Goal: Use online tool/utility: Utilize a website feature to perform a specific function

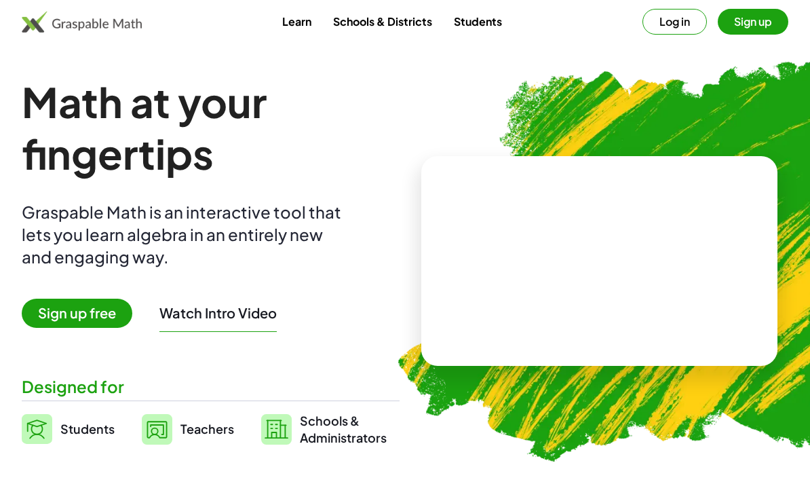
click at [751, 27] on button "Sign up" at bounding box center [753, 22] width 71 height 26
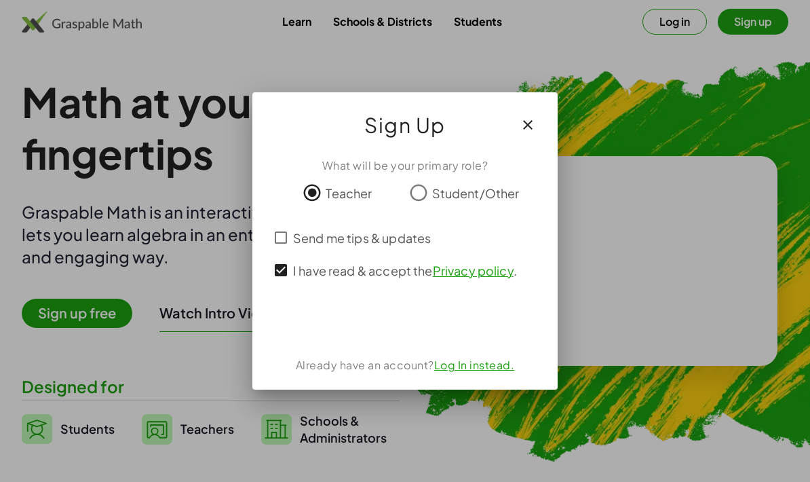
click at [405, 311] on div "تسجيل الدخول باستخدام حساب Google (يفتح الرابط في علامة تبويب جديدة)" at bounding box center [404, 322] width 157 height 30
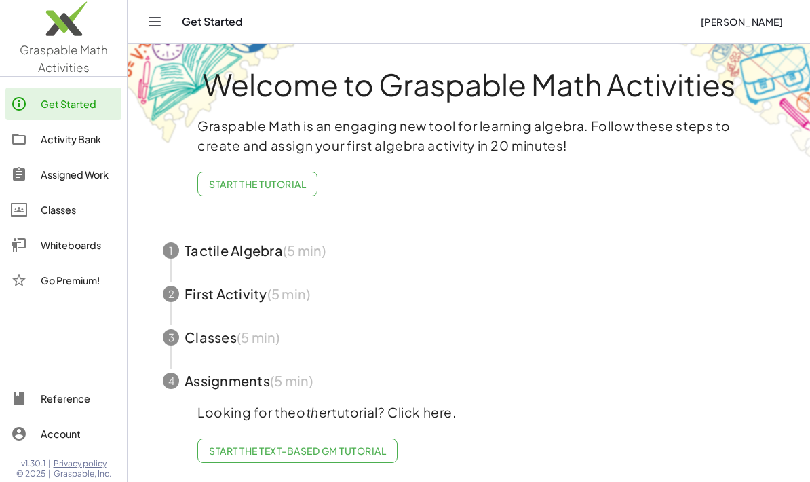
scroll to position [54, 0]
click at [77, 208] on div "Classes" at bounding box center [78, 209] width 75 height 16
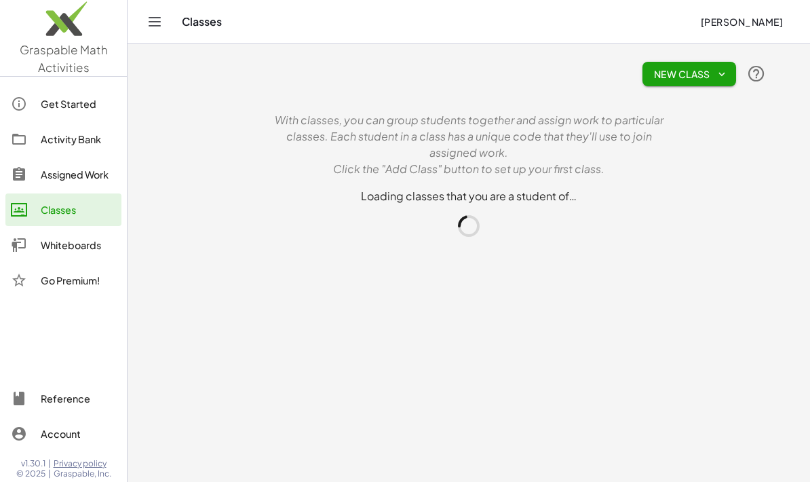
click at [96, 302] on div "Get Started Activity Bank Assigned Work Classes Whiteboards Go Premium!" at bounding box center [63, 193] width 127 height 222
click at [75, 313] on div at bounding box center [63, 341] width 127 height 72
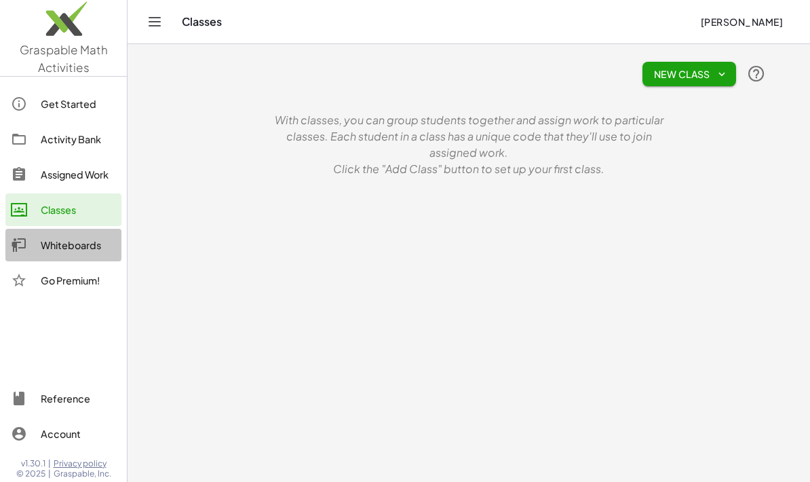
click at [83, 311] on div at bounding box center [63, 341] width 127 height 72
click at [87, 94] on link "Get Started" at bounding box center [63, 103] width 116 height 33
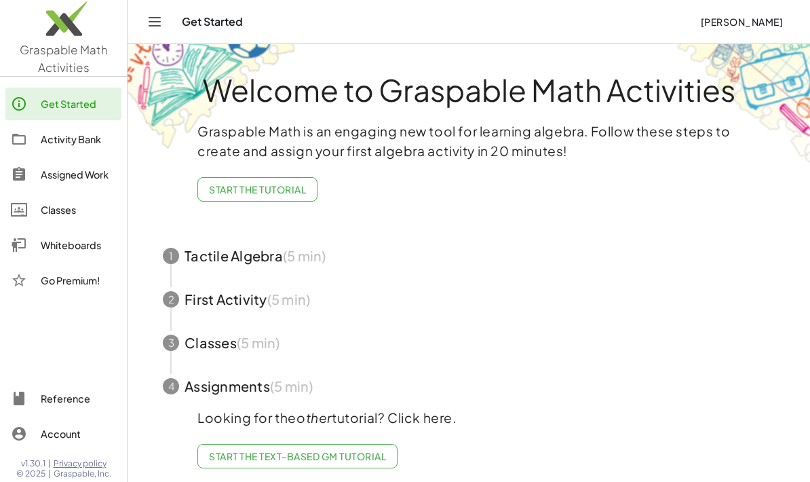
click at [289, 189] on span "Start the Tutorial" at bounding box center [257, 189] width 97 height 12
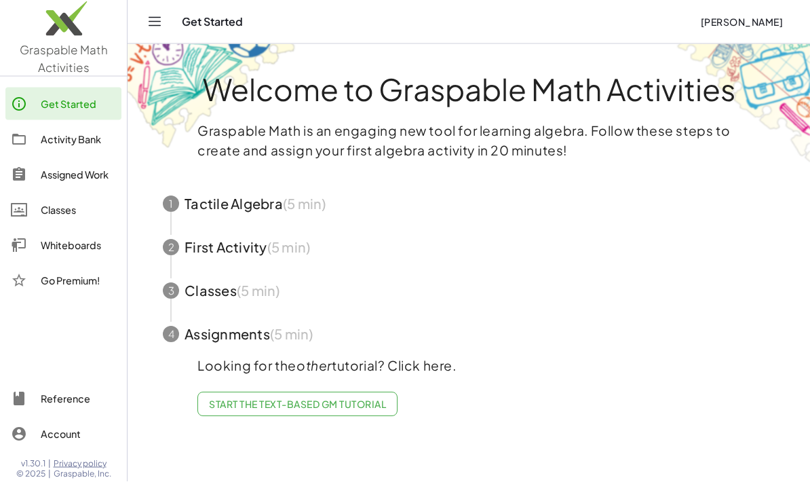
scroll to position [54, 0]
click at [367, 398] on span "Start the Text-based GM Tutorial" at bounding box center [297, 404] width 177 height 12
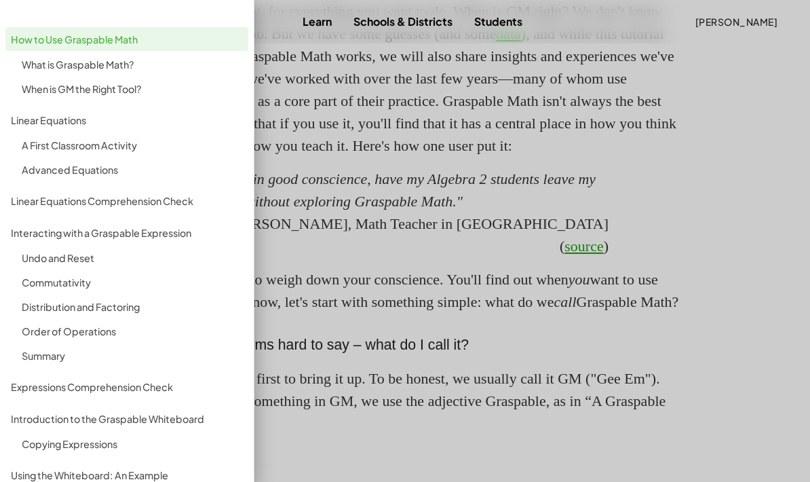
scroll to position [823, 0]
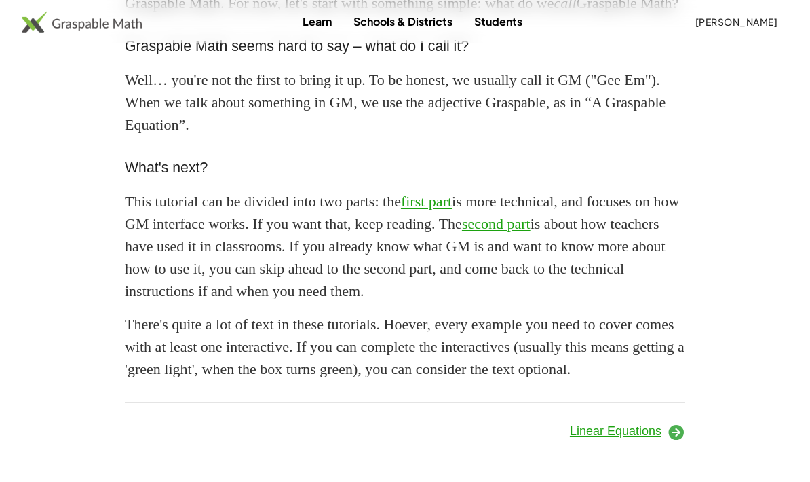
scroll to position [1202, 0]
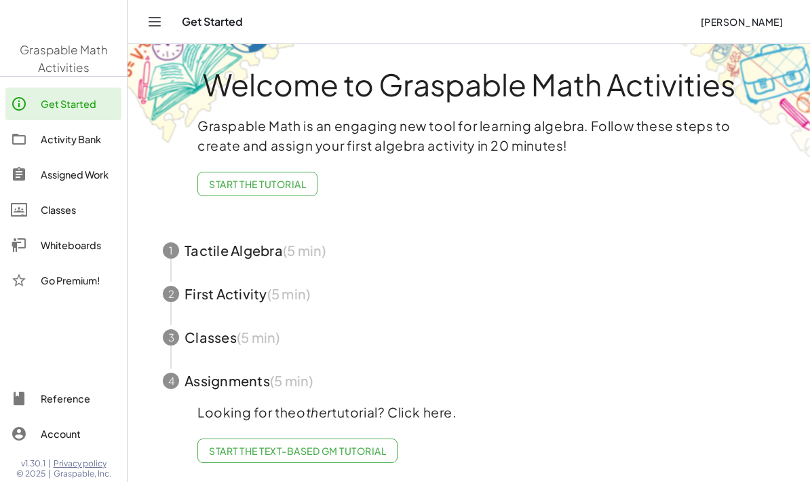
scroll to position [54, 0]
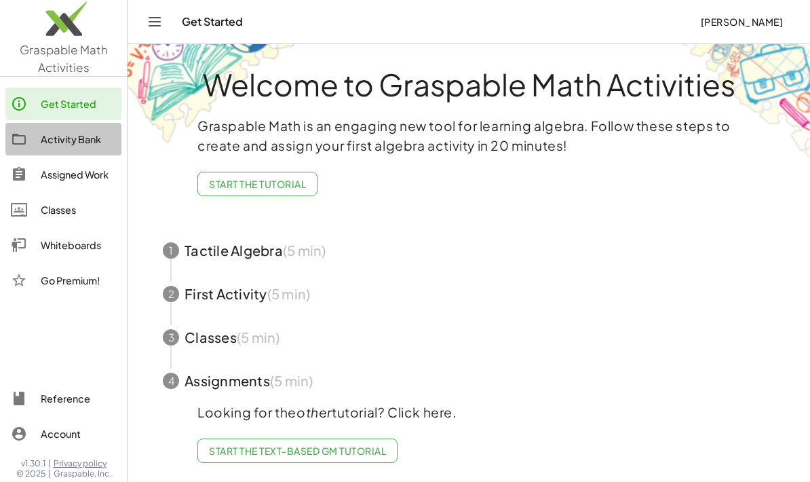
click at [71, 135] on div "Activity Bank" at bounding box center [78, 139] width 75 height 16
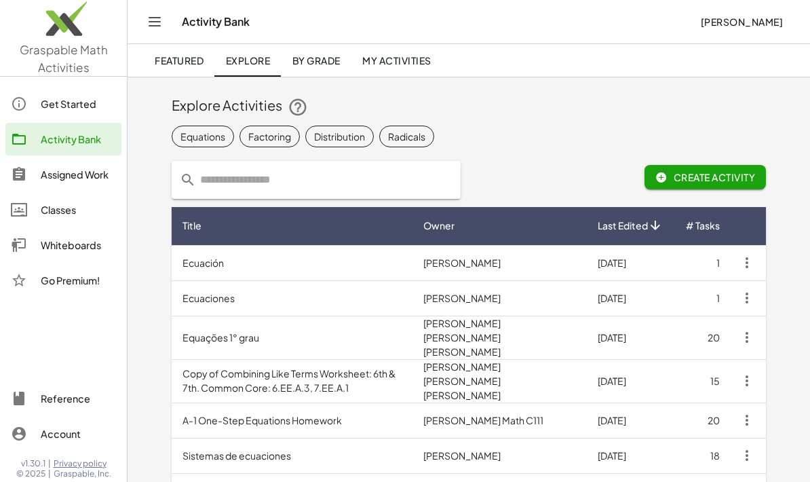
scroll to position [54, 0]
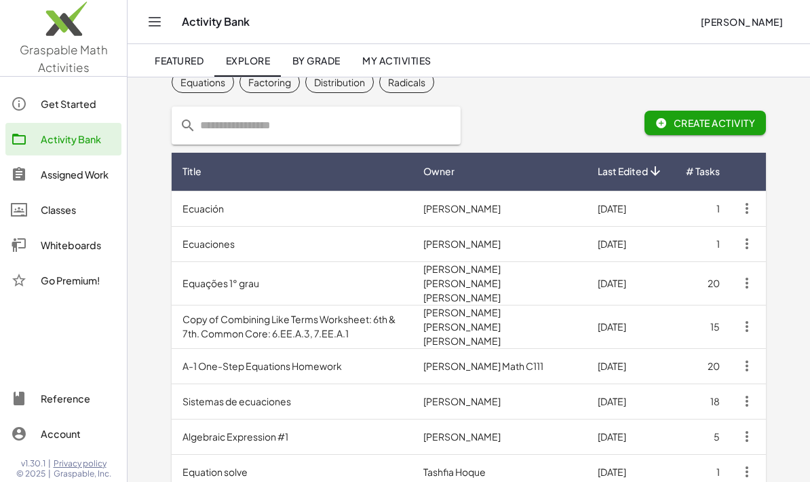
click at [76, 251] on div "Whiteboards" at bounding box center [78, 245] width 75 height 16
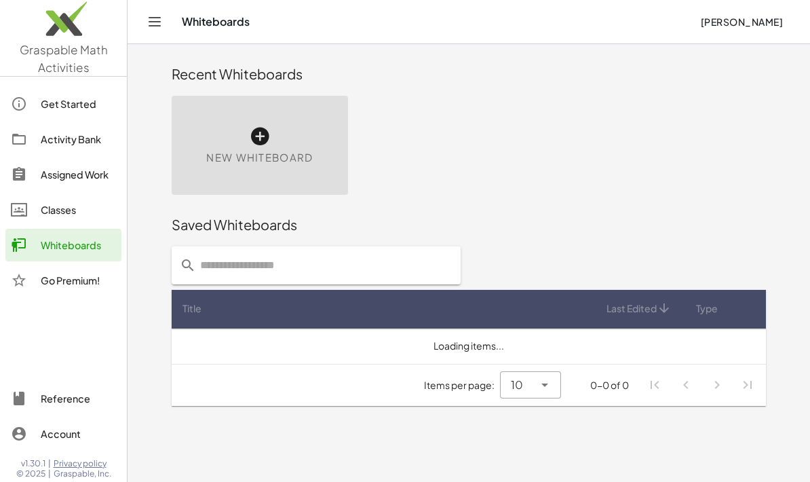
click at [264, 135] on icon at bounding box center [260, 136] width 22 height 22
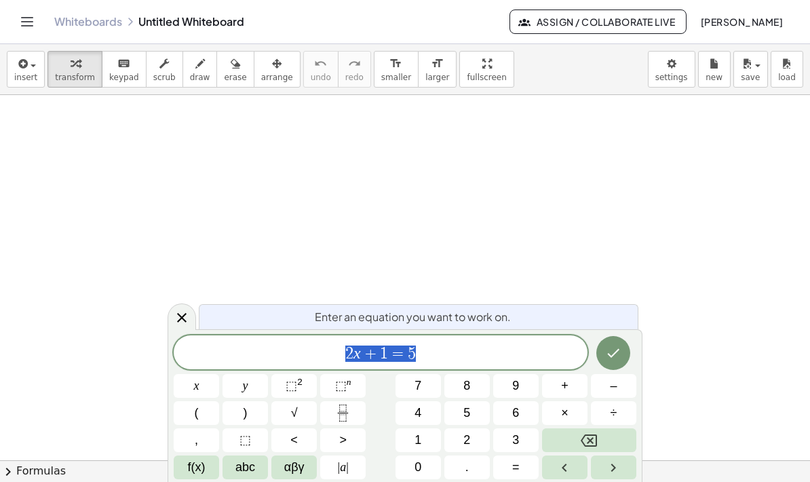
click at [614, 405] on span "÷" at bounding box center [613, 413] width 7 height 18
click at [592, 481] on html "Graspable Math Activities Get Started Activity Bank Assigned Work Classes White…" at bounding box center [405, 241] width 810 height 482
click at [591, 481] on html "Graspable Math Activities Get Started Activity Bank Assigned Work Classes White…" at bounding box center [405, 241] width 810 height 482
click at [595, 481] on html "Graspable Math Activities Get Started Activity Bank Assigned Work Classes White…" at bounding box center [405, 241] width 810 height 482
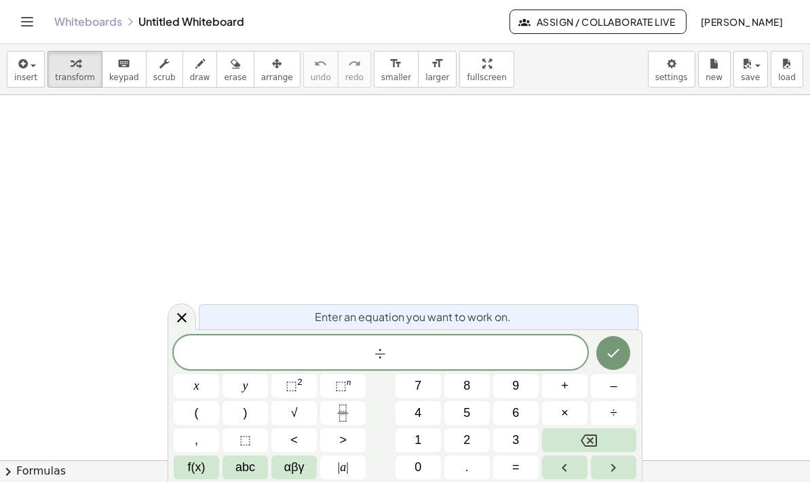
click at [385, 399] on div "÷ ​ x y ⬚ 2 ⬚ n 7 8 9 + – ( ) √ 4 5 6 × ÷ , ⬚ < > 1 2 3 f(x) abc αβγ | a | 0 . =" at bounding box center [405, 407] width 463 height 144
click at [477, 481] on html "Graspable Math Activities Get Started Activity Bank Assigned Work Classes White…" at bounding box center [405, 241] width 810 height 482
click at [473, 481] on html "Graspable Math Activities Get Started Activity Bank Assigned Work Classes White…" at bounding box center [405, 241] width 810 height 482
click at [476, 481] on html "Graspable Math Activities Get Started Activity Bank Assigned Work Classes White…" at bounding box center [405, 241] width 810 height 482
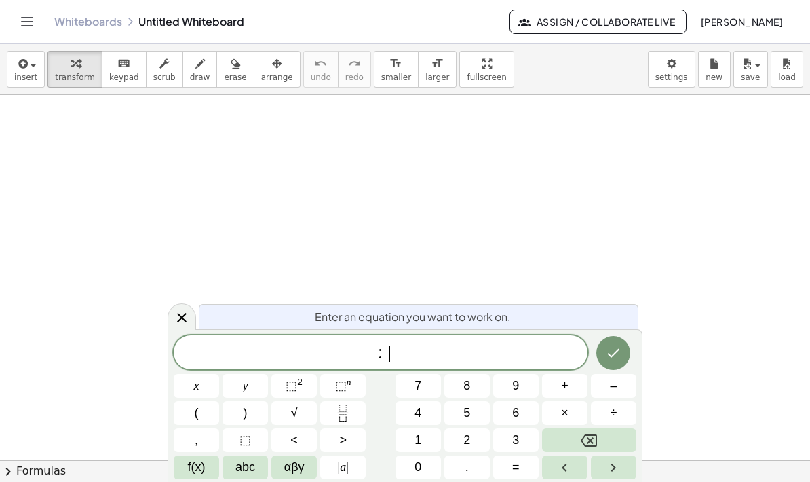
click at [483, 451] on button "2" at bounding box center [466, 440] width 45 height 24
click at [399, 404] on button "4" at bounding box center [417, 413] width 45 height 24
click at [591, 481] on html "Graspable Math Activities Get Started Activity Bank Assigned Work Classes White…" at bounding box center [405, 241] width 810 height 482
click at [588, 481] on html "Graspable Math Activities Get Started Activity Bank Assigned Work Classes White…" at bounding box center [405, 241] width 810 height 482
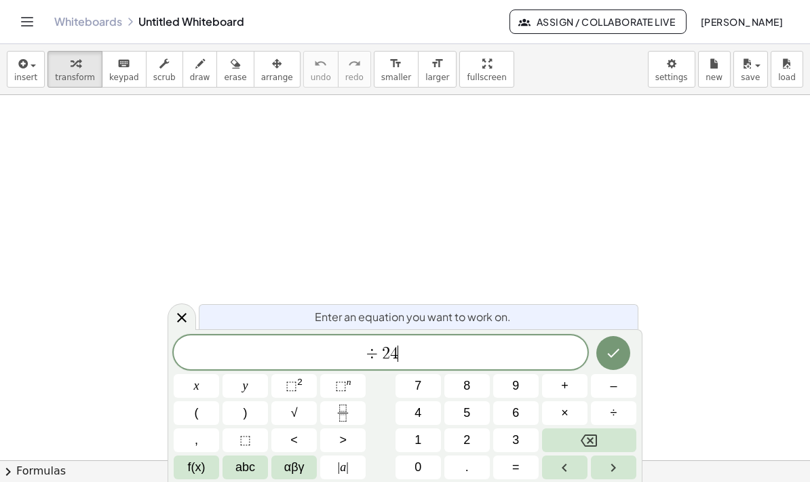
click at [587, 481] on html "Graspable Math Activities Get Started Activity Bank Assigned Work Classes White…" at bounding box center [405, 241] width 810 height 482
click at [380, 408] on div "÷ 2 4 ​ x y ⬚ 2 ⬚ n 7 8 9 + – ( ) √ 4 5 6 × ÷ , ⬚ < > 1 2 3 f(x) abc αβγ | a | …" at bounding box center [405, 407] width 463 height 144
click at [384, 399] on div "÷ 2 4 ​ x y ⬚ 2 ⬚ n 7 8 9 + – ( ) √ 4 5 6 × ÷ , ⬚ < > 1 2 3 f(x) abc αβγ | a | …" at bounding box center [405, 407] width 463 height 144
click at [191, 375] on button "x" at bounding box center [196, 386] width 45 height 24
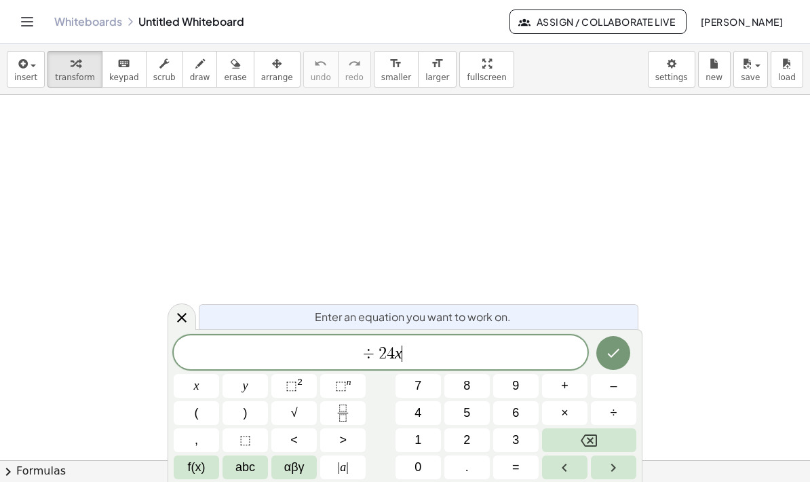
click at [621, 409] on button "÷" at bounding box center [613, 413] width 45 height 24
click at [355, 395] on button "⬚ n" at bounding box center [342, 386] width 45 height 24
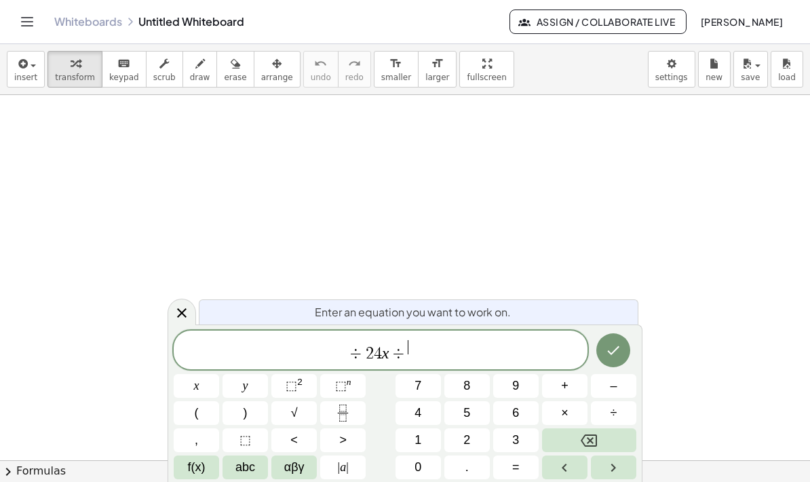
click at [359, 399] on div "÷ 2 4 x ÷ ​ x y ⬚ 2 ⬚ n 7 8 9 + – ( ) √ 4 5 6 × ÷ , ⬚ < > 1 2 3 f(x) abc αβγ | …" at bounding box center [405, 404] width 463 height 149
click at [351, 403] on button "Fraction" at bounding box center [342, 413] width 45 height 24
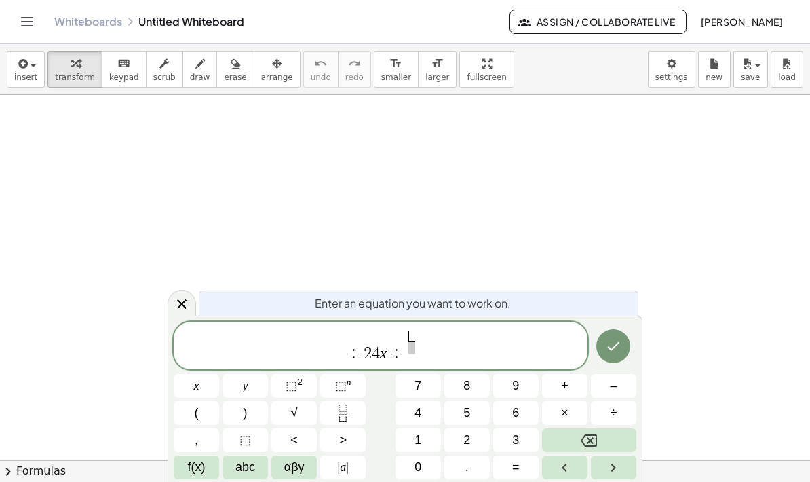
click at [351, 402] on button "Fraction" at bounding box center [342, 413] width 45 height 24
click at [354, 410] on button "Fraction" at bounding box center [342, 413] width 45 height 24
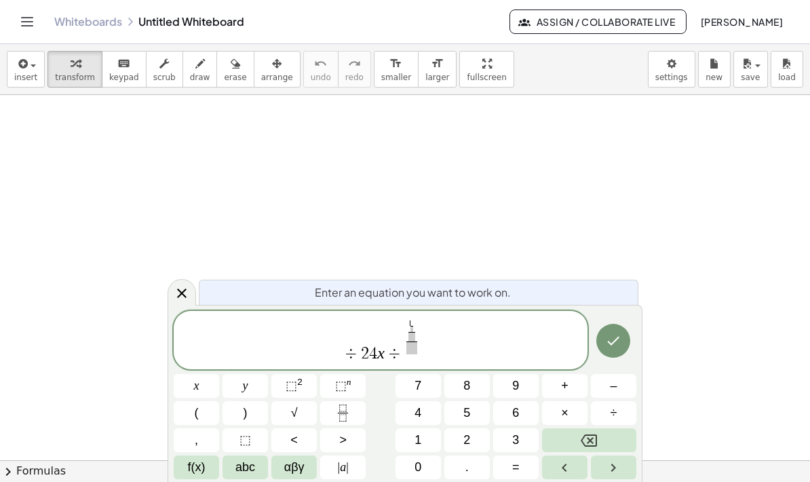
click at [355, 407] on button "Fraction" at bounding box center [342, 413] width 45 height 24
click at [355, 406] on button "Fraction" at bounding box center [342, 413] width 45 height 24
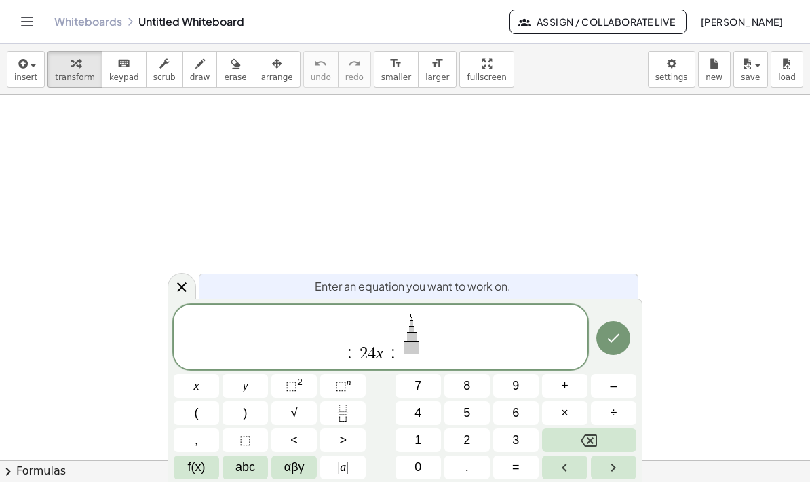
click at [374, 402] on div "÷ 2 4 x ÷ ​ ​ ​ ​ ​ ​ x y ⬚ 2 ⬚ n 7 8 9 + – ( ) √ 4 5 6 × ÷ , ⬚ < > 1 2 3 f(x) …" at bounding box center [405, 392] width 463 height 174
click at [423, 401] on button "4" at bounding box center [417, 413] width 45 height 24
click at [517, 385] on span "9" at bounding box center [515, 385] width 7 height 18
click at [591, 481] on html "Graspable Math Activities Get Started Activity Bank Assigned Work Classes White…" at bounding box center [405, 241] width 810 height 482
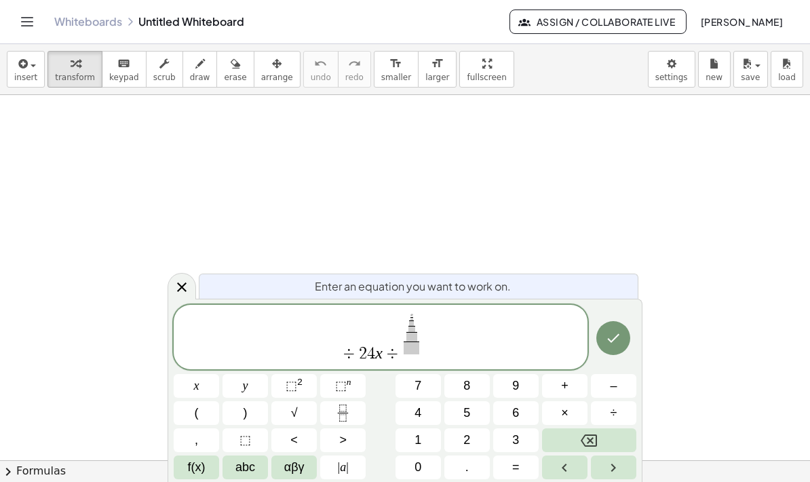
click at [597, 481] on html "Graspable Math Activities Get Started Activity Bank Assigned Work Classes White…" at bounding box center [405, 241] width 810 height 482
click at [602, 481] on html "Graspable Math Activities Get Started Activity Bank Assigned Work Classes White…" at bounding box center [405, 241] width 810 height 482
click at [605, 481] on html "Graspable Math Activities Get Started Activity Bank Assigned Work Classes White…" at bounding box center [405, 241] width 810 height 482
click at [191, 340] on span "÷ 2 4 x ÷ 4 9 ​ ​ ​ ​ ​ ​" at bounding box center [381, 338] width 414 height 50
click at [480, 387] on button "8" at bounding box center [466, 386] width 45 height 24
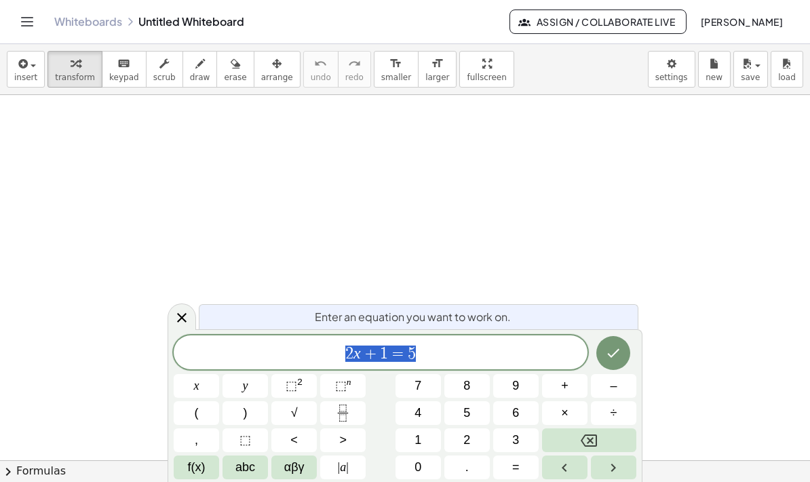
click at [473, 435] on button "2" at bounding box center [466, 440] width 45 height 24
click at [200, 387] on button "x" at bounding box center [196, 386] width 45 height 24
click at [568, 387] on span "+" at bounding box center [564, 385] width 7 height 18
click at [516, 439] on span "3" at bounding box center [515, 440] width 7 height 18
click at [524, 470] on button "=" at bounding box center [515, 467] width 45 height 24
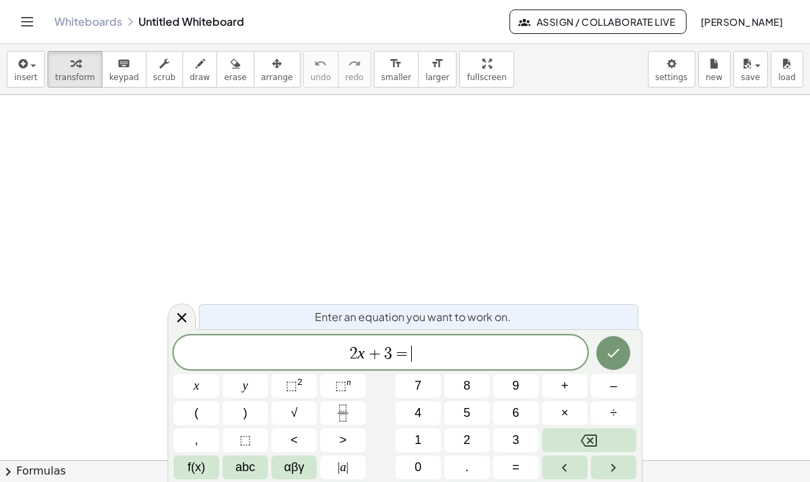
click at [418, 387] on span "7" at bounding box center [417, 385] width 7 height 18
click at [614, 349] on icon "Done" at bounding box center [613, 353] width 16 height 16
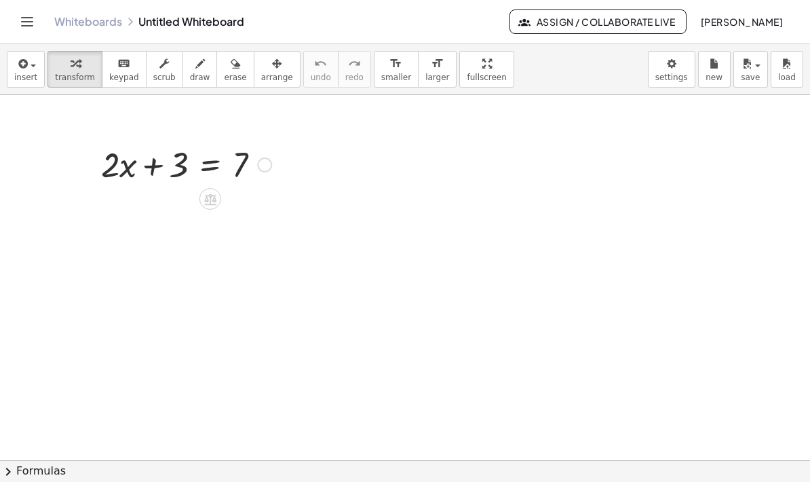
click at [208, 203] on icon at bounding box center [210, 199] width 14 height 14
click at [182, 201] on span "−" at bounding box center [183, 199] width 8 height 20
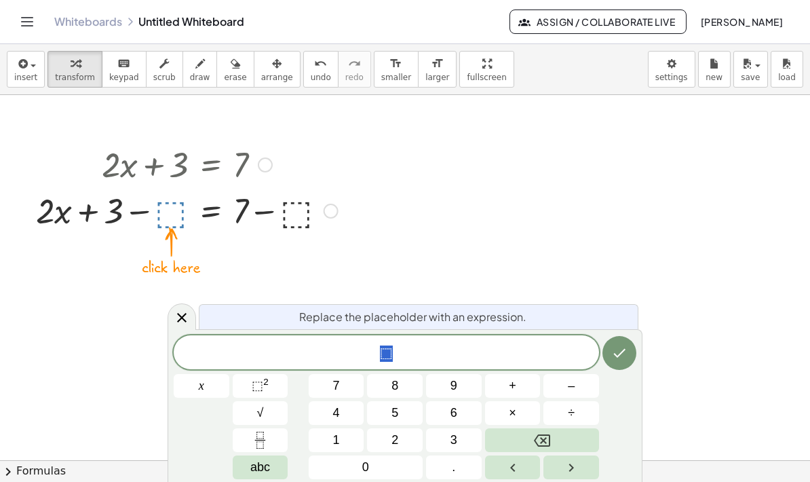
click at [453, 432] on span "3" at bounding box center [453, 440] width 7 height 18
click at [458, 440] on button "3" at bounding box center [454, 440] width 56 height 24
click at [554, 437] on button "Backspace" at bounding box center [542, 440] width 114 height 24
click at [621, 343] on button "Done" at bounding box center [619, 353] width 34 height 34
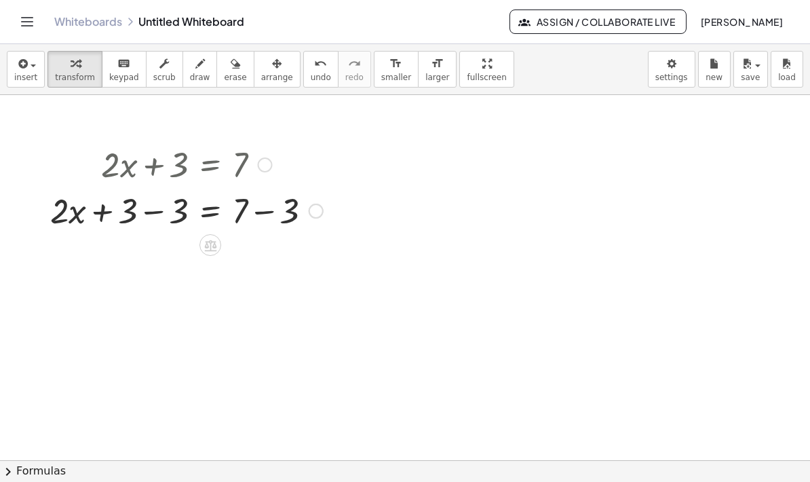
click at [210, 243] on icon at bounding box center [210, 245] width 12 height 12
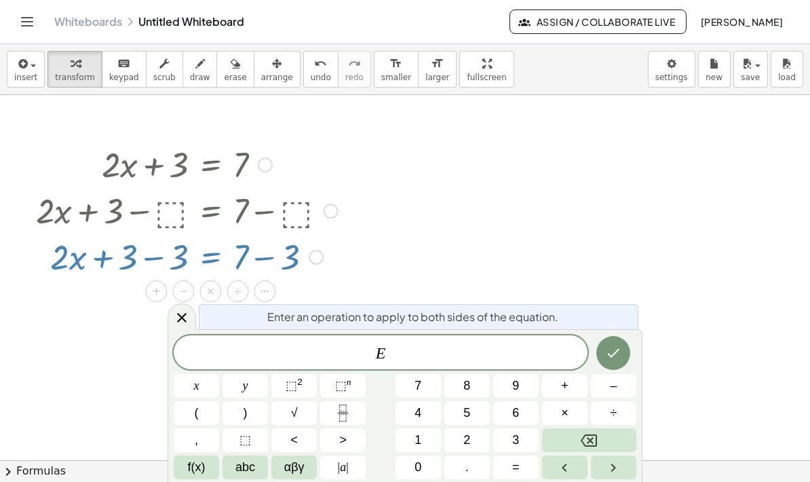
click at [183, 319] on icon at bounding box center [181, 317] width 9 height 9
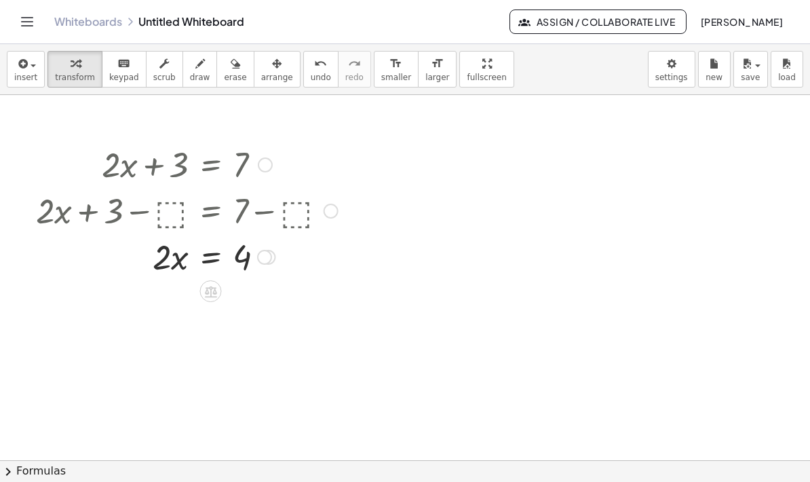
click at [208, 288] on icon at bounding box center [211, 292] width 12 height 12
click at [238, 292] on span "÷" at bounding box center [237, 291] width 7 height 20
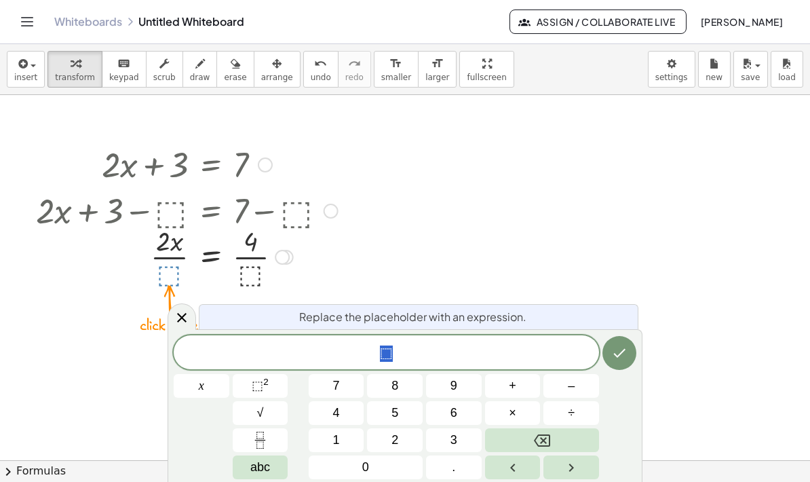
click at [404, 436] on button "2" at bounding box center [395, 440] width 56 height 24
click at [612, 353] on icon "Done" at bounding box center [619, 353] width 16 height 16
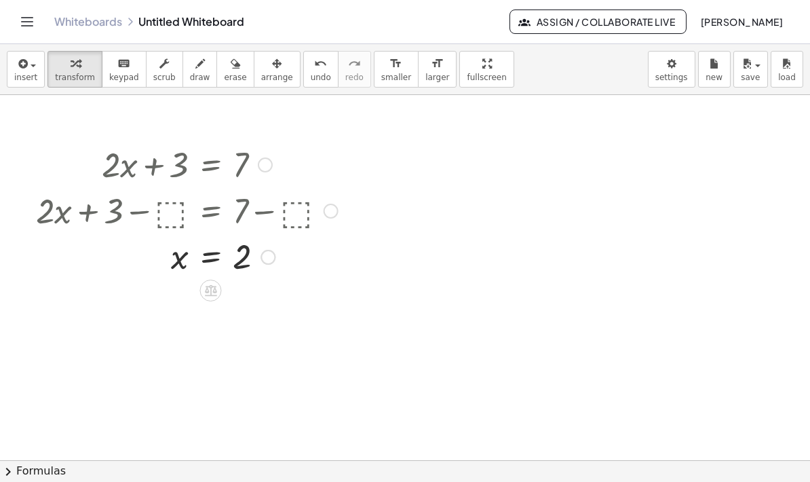
click at [211, 289] on icon at bounding box center [211, 291] width 12 height 12
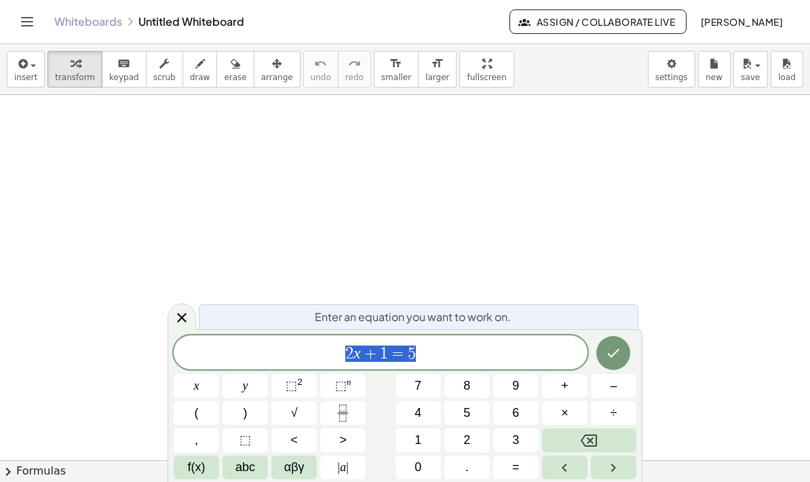
click at [618, 349] on icon "Done" at bounding box center [613, 353] width 16 height 16
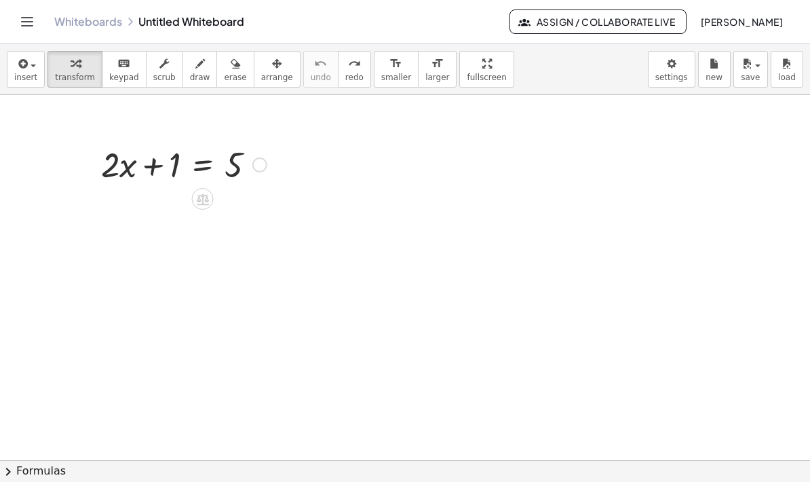
click at [201, 201] on icon at bounding box center [202, 199] width 14 height 14
click at [29, 73] on span "insert" at bounding box center [25, 77] width 23 height 9
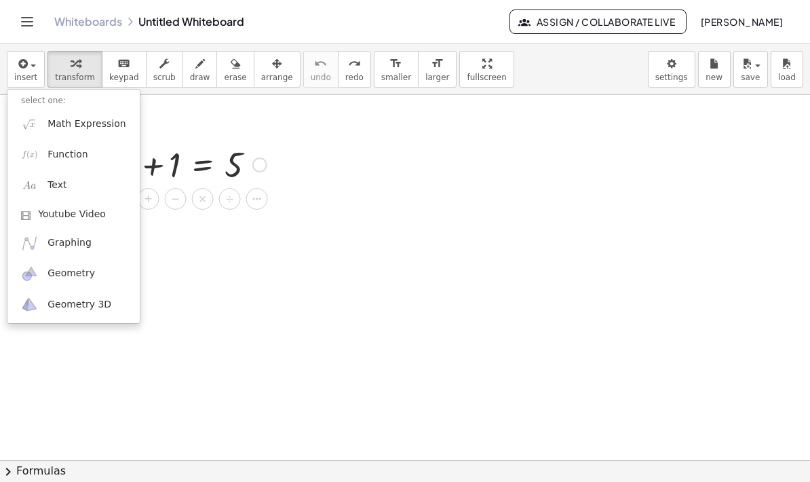
click at [99, 124] on span "Math Expression" at bounding box center [86, 124] width 78 height 14
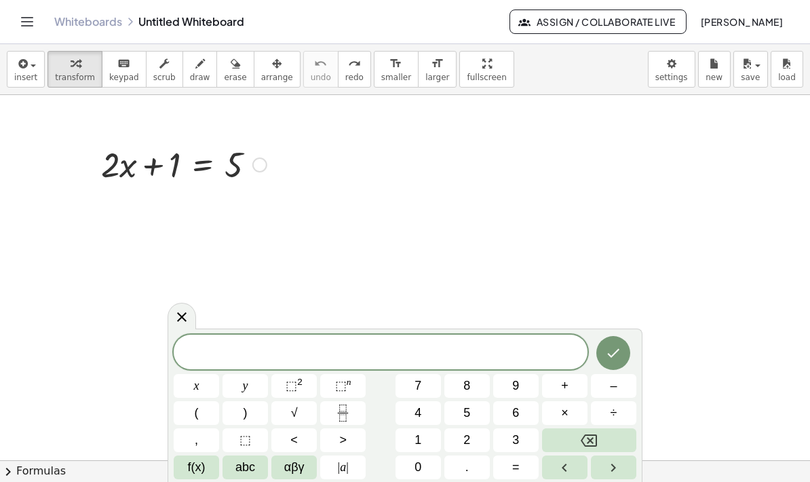
click at [570, 385] on button "+" at bounding box center [564, 386] width 45 height 24
click at [423, 386] on button "7" at bounding box center [417, 386] width 45 height 24
click at [581, 443] on icon "Backspace" at bounding box center [589, 440] width 16 height 16
click at [581, 442] on icon "Backspace" at bounding box center [589, 440] width 16 height 16
click at [182, 318] on icon at bounding box center [181, 317] width 9 height 9
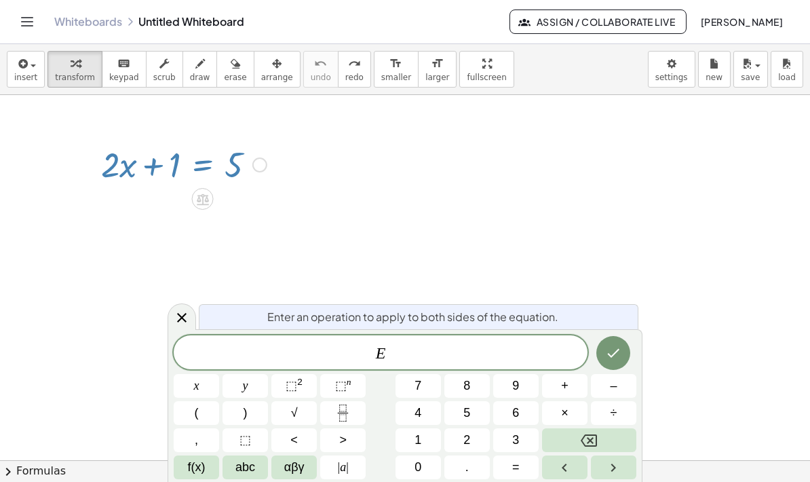
click at [581, 437] on icon "Backspace" at bounding box center [589, 440] width 16 height 16
click at [592, 433] on icon "Backspace" at bounding box center [589, 440] width 16 height 16
click at [201, 385] on button "x" at bounding box center [196, 386] width 45 height 24
click at [295, 387] on span "⬚" at bounding box center [292, 385] width 12 height 14
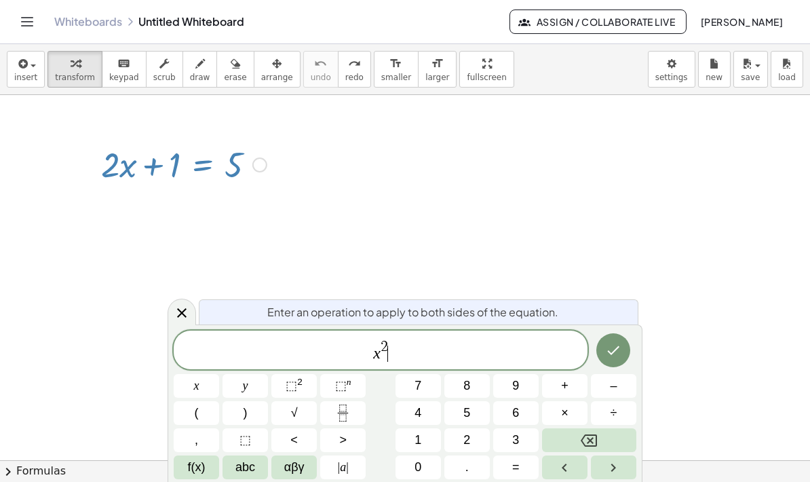
click at [566, 385] on span "+" at bounding box center [564, 385] width 7 height 18
click at [469, 410] on span "5" at bounding box center [466, 413] width 7 height 18
click at [199, 389] on span "x" at bounding box center [196, 385] width 5 height 18
click at [564, 390] on span "+" at bounding box center [564, 385] width 7 height 18
click at [423, 413] on button "4" at bounding box center [417, 413] width 45 height 24
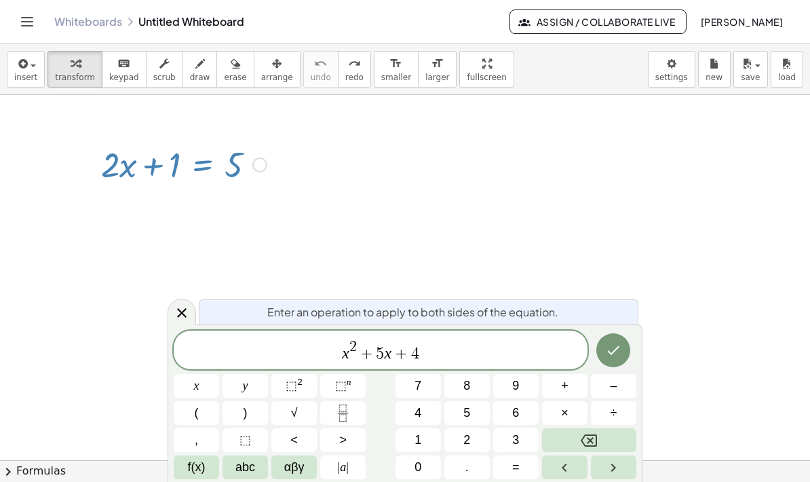
click at [524, 464] on button "=" at bounding box center [515, 467] width 45 height 24
click at [431, 462] on button "0" at bounding box center [417, 467] width 45 height 24
click at [615, 350] on icon "Done" at bounding box center [614, 350] width 12 height 9
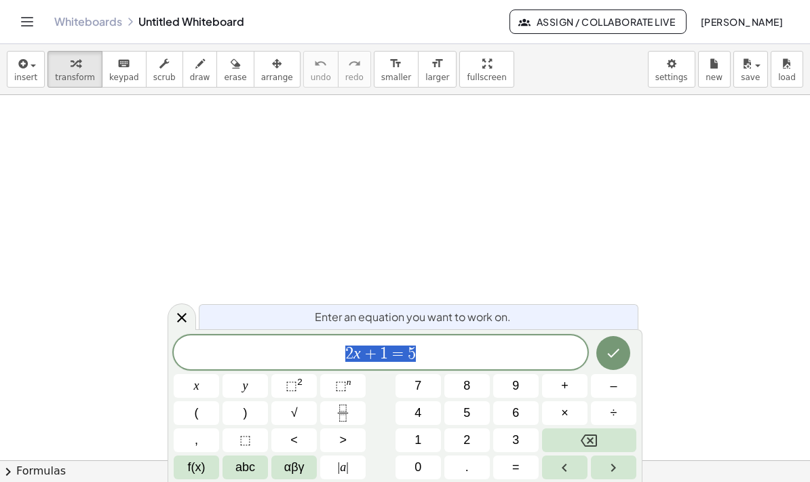
click at [199, 385] on button "x" at bounding box center [196, 386] width 45 height 24
click at [291, 383] on span "⬚" at bounding box center [292, 385] width 12 height 14
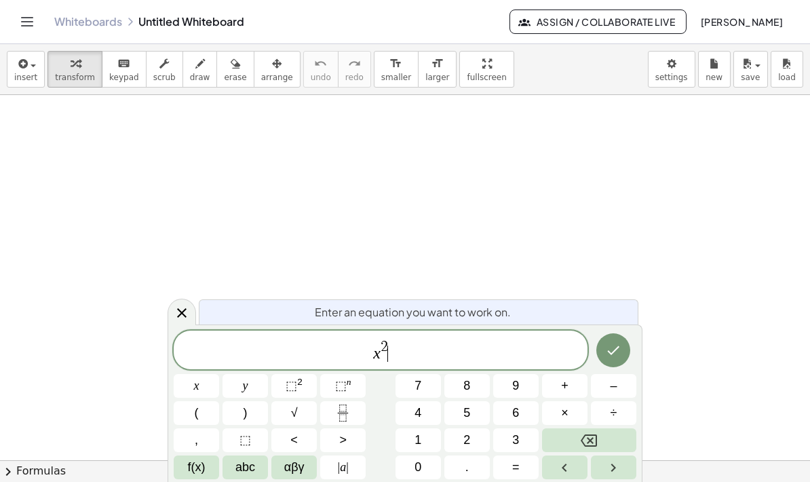
click at [565, 384] on span "+" at bounding box center [564, 385] width 7 height 18
click at [473, 412] on button "5" at bounding box center [466, 413] width 45 height 24
click at [201, 387] on button "x" at bounding box center [196, 386] width 45 height 24
click at [565, 385] on span "+" at bounding box center [564, 385] width 7 height 18
click at [424, 410] on button "4" at bounding box center [417, 413] width 45 height 24
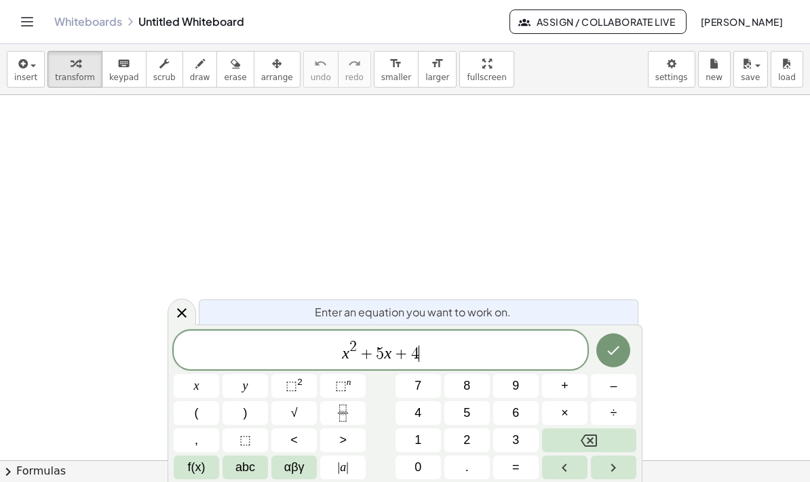
click at [519, 469] on span "=" at bounding box center [515, 467] width 7 height 18
click at [427, 459] on button "0" at bounding box center [417, 467] width 45 height 24
click at [616, 348] on icon "Done" at bounding box center [613, 350] width 16 height 16
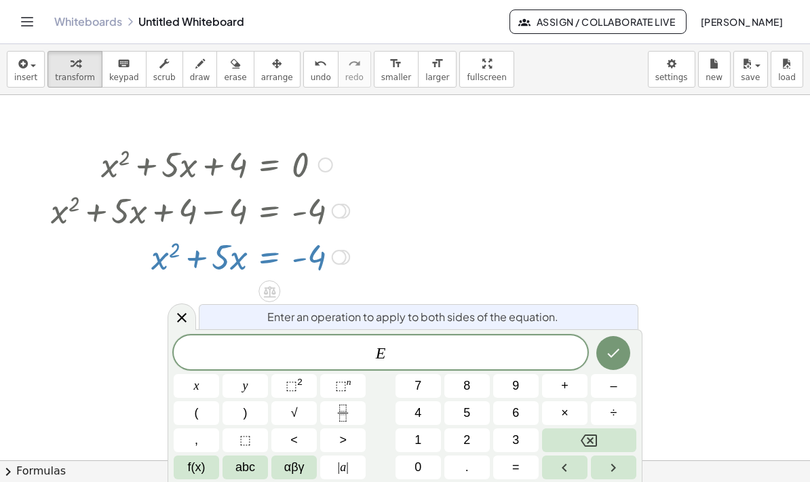
click at [191, 324] on div at bounding box center [182, 316] width 28 height 26
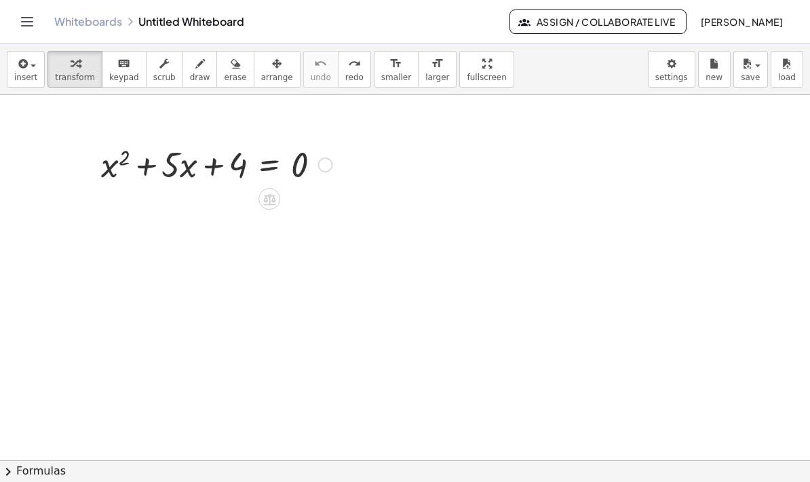
click at [277, 201] on icon at bounding box center [269, 199] width 14 height 14
click at [323, 200] on icon at bounding box center [323, 199] width 12 height 12
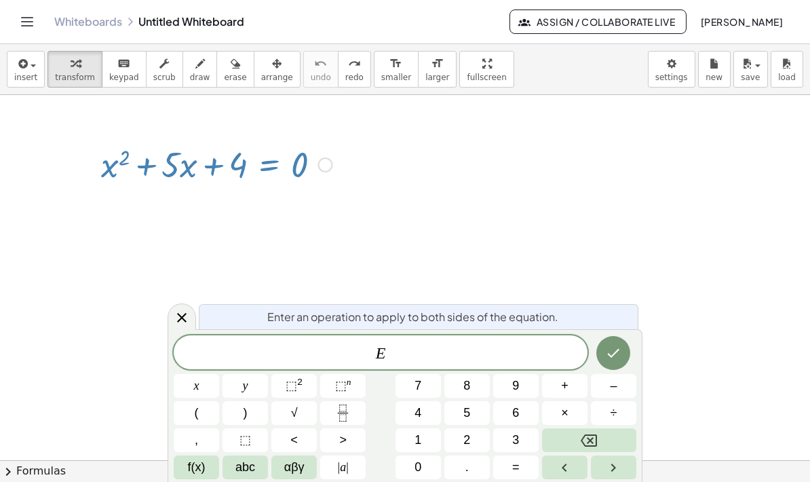
click at [602, 439] on button "Backspace" at bounding box center [589, 440] width 94 height 24
click at [183, 318] on icon at bounding box center [181, 317] width 9 height 9
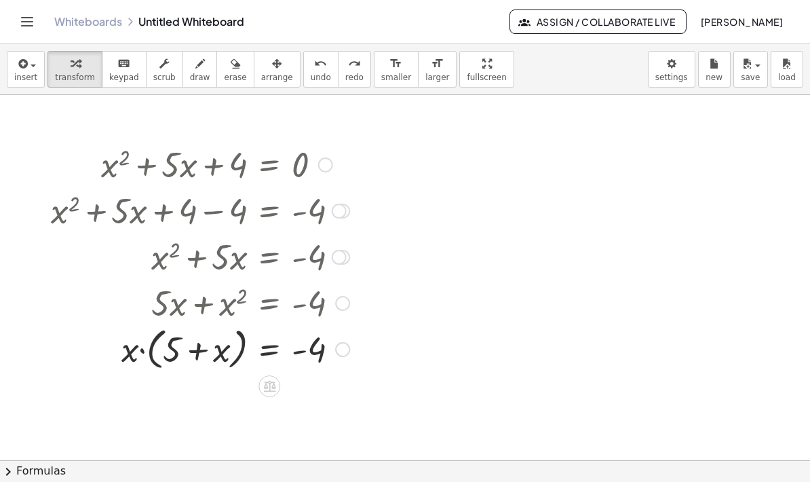
scroll to position [9, 0]
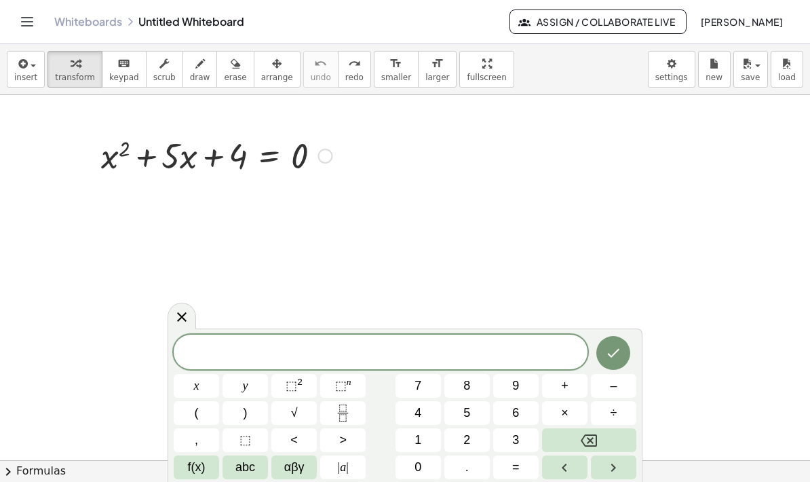
click at [184, 326] on div at bounding box center [182, 315] width 28 height 26
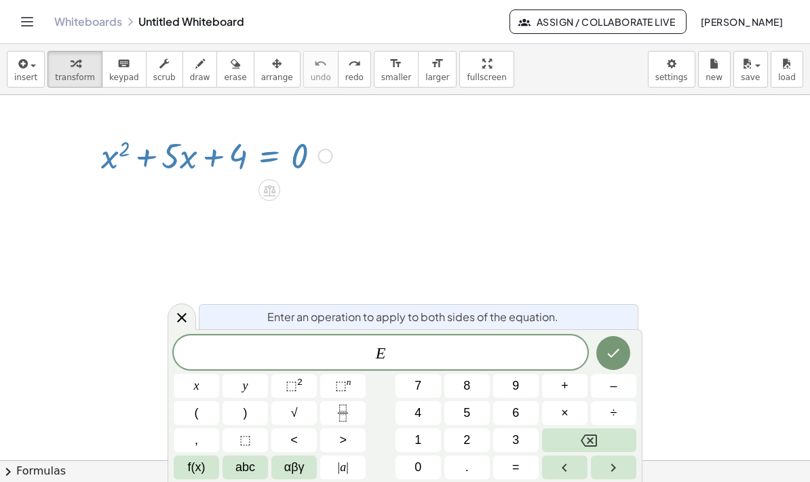
click at [279, 191] on div at bounding box center [269, 190] width 22 height 22
click at [177, 324] on icon at bounding box center [182, 317] width 16 height 16
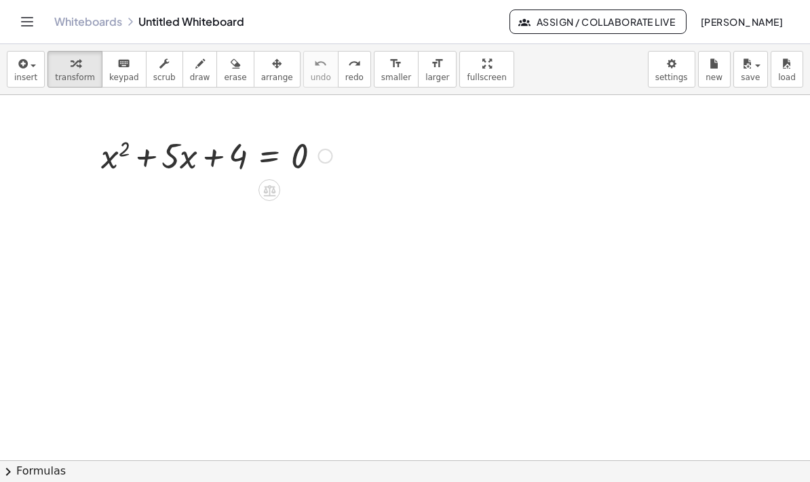
click at [275, 186] on icon at bounding box center [269, 190] width 12 height 12
click at [241, 186] on span "−" at bounding box center [242, 190] width 8 height 20
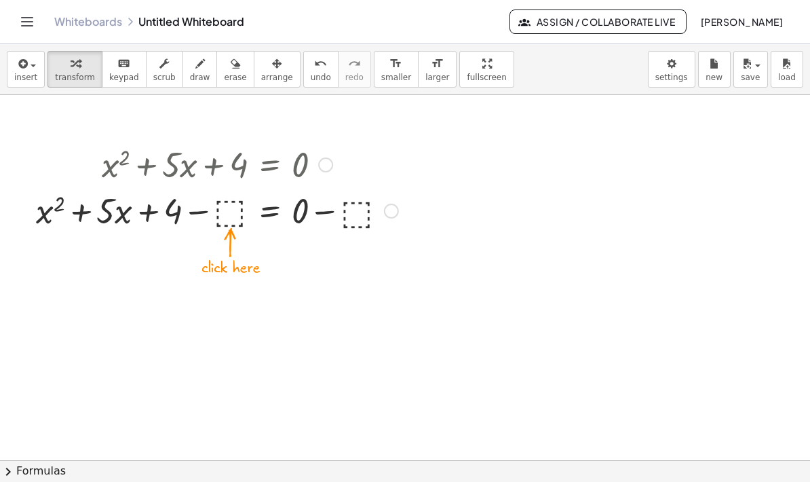
scroll to position [0, 0]
click at [242, 172] on div at bounding box center [217, 163] width 376 height 46
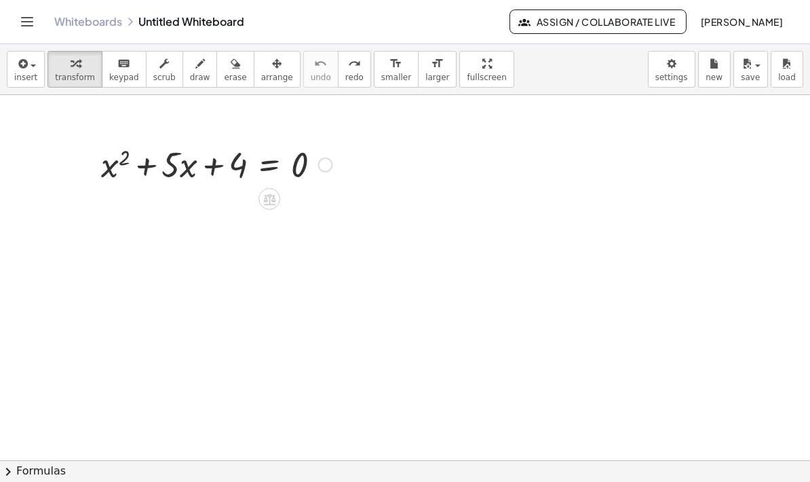
click at [273, 198] on icon at bounding box center [269, 199] width 12 height 12
click at [279, 201] on div "×" at bounding box center [269, 199] width 22 height 22
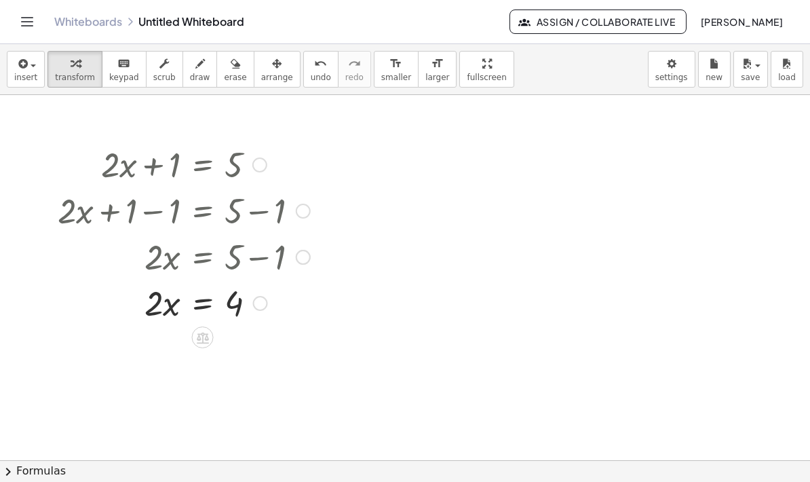
click at [204, 340] on icon at bounding box center [202, 337] width 14 height 14
click at [235, 339] on div "÷" at bounding box center [230, 337] width 22 height 22
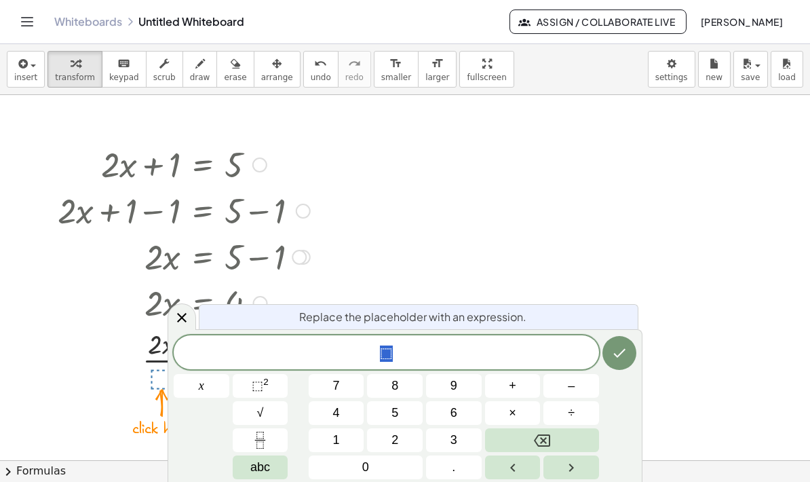
click at [338, 410] on span "4" at bounding box center [336, 413] width 7 height 18
click at [621, 348] on icon "Done" at bounding box center [619, 353] width 16 height 16
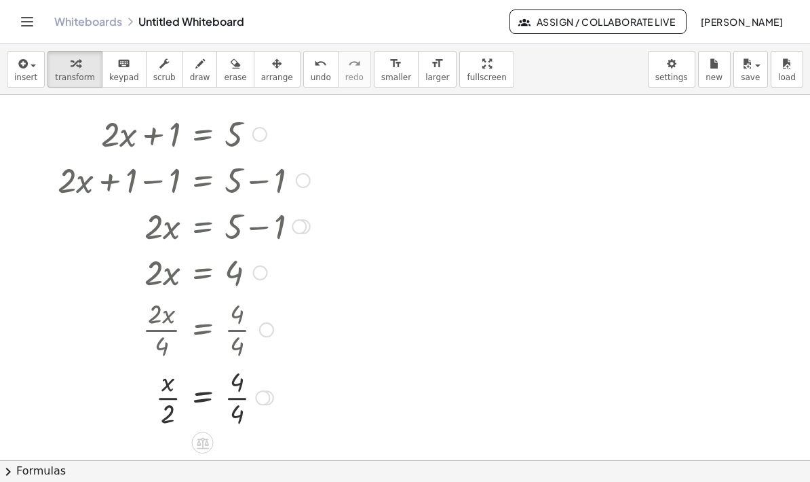
scroll to position [47, 0]
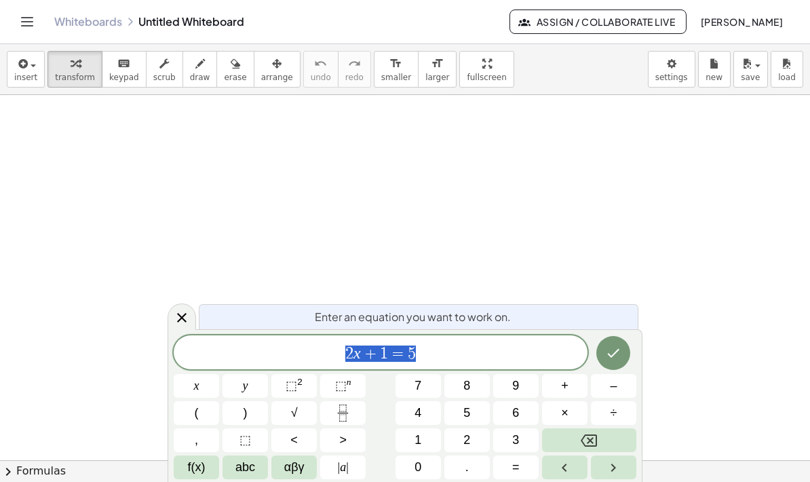
scroll to position [26, 0]
click at [31, 75] on span "insert" at bounding box center [25, 77] width 23 height 9
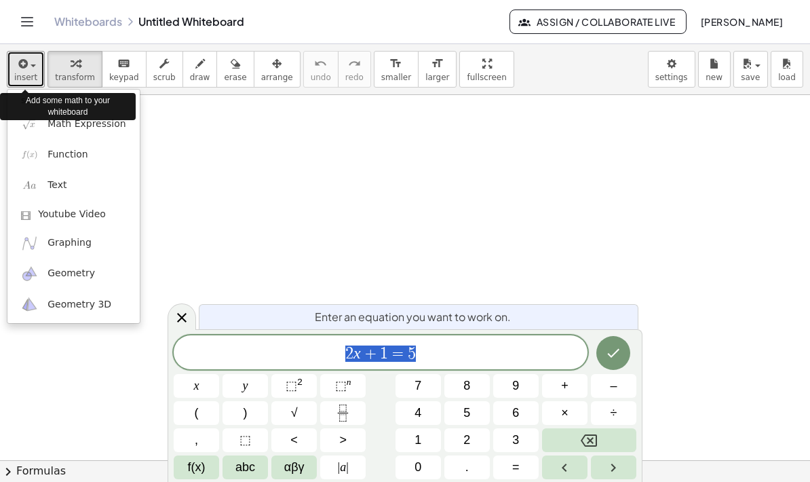
click at [616, 358] on icon "Done" at bounding box center [613, 353] width 16 height 16
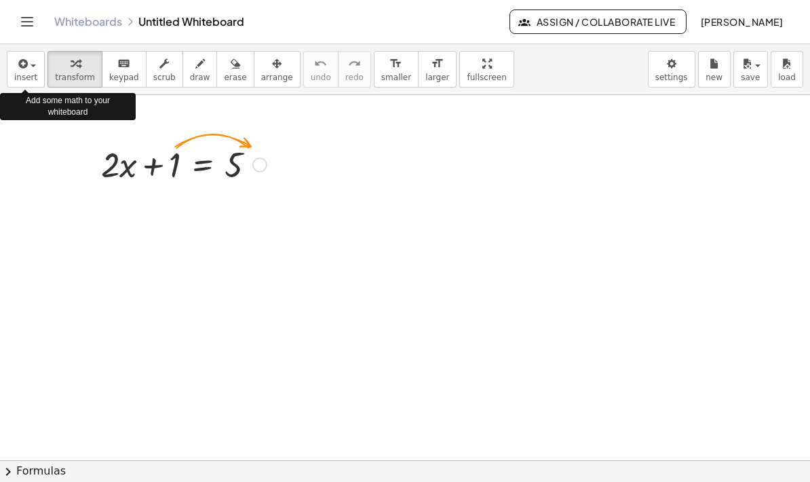
click at [19, 62] on icon "button" at bounding box center [22, 64] width 12 height 16
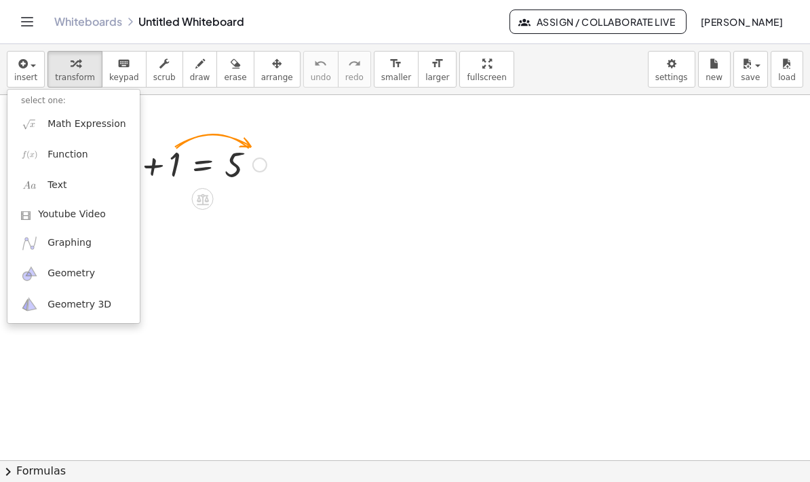
click at [53, 244] on span "Graphing" at bounding box center [69, 243] width 44 height 14
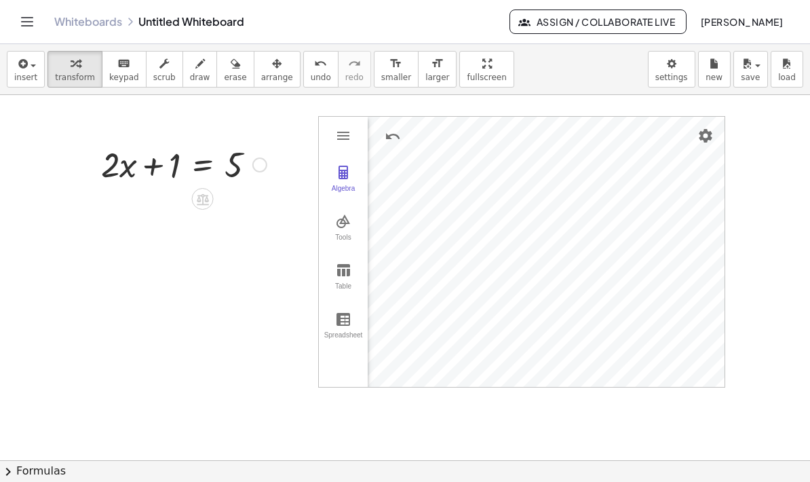
click at [709, 136] on img "Settings" at bounding box center [705, 136] width 16 height 16
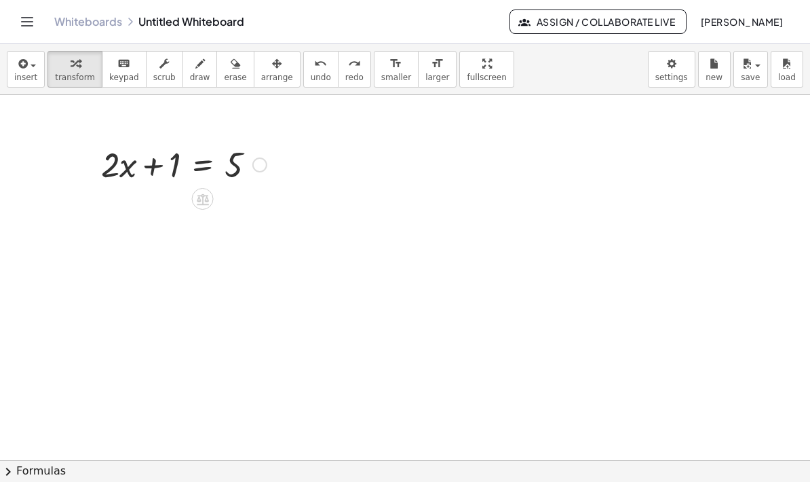
click at [17, 78] on span "insert" at bounding box center [25, 77] width 23 height 9
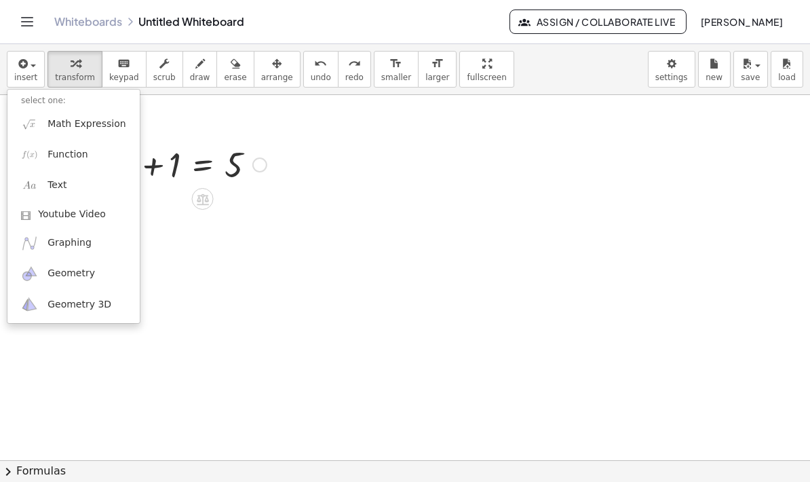
click at [77, 245] on span "Graphing" at bounding box center [69, 243] width 44 height 14
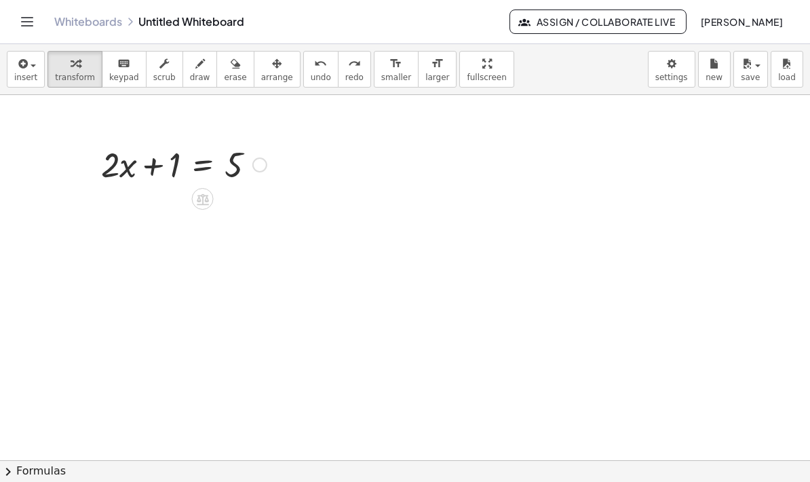
click at [24, 75] on span "insert" at bounding box center [25, 77] width 23 height 9
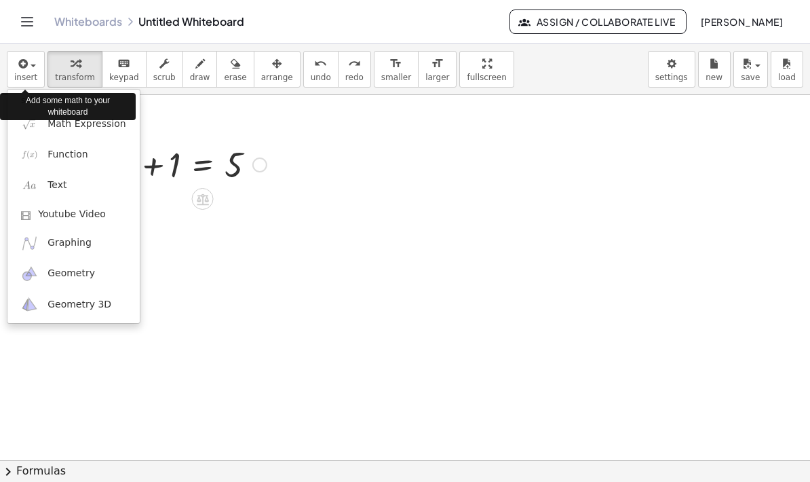
click at [83, 244] on span "Graphing" at bounding box center [69, 243] width 44 height 14
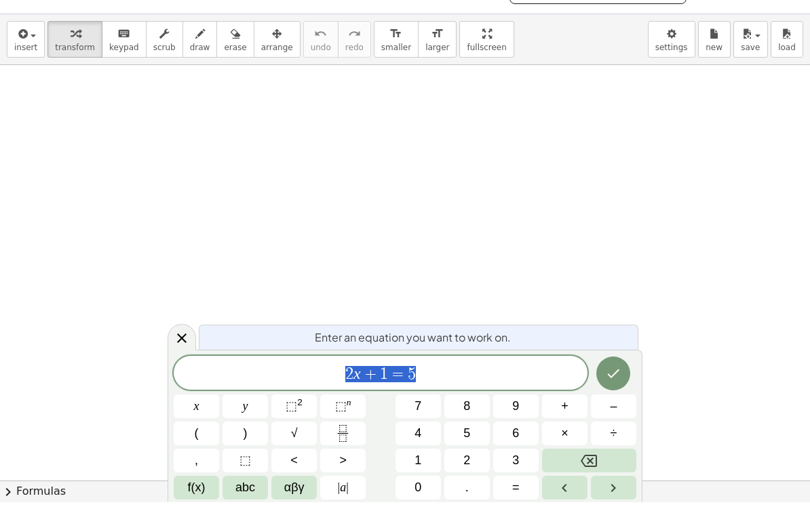
scroll to position [33, 0]
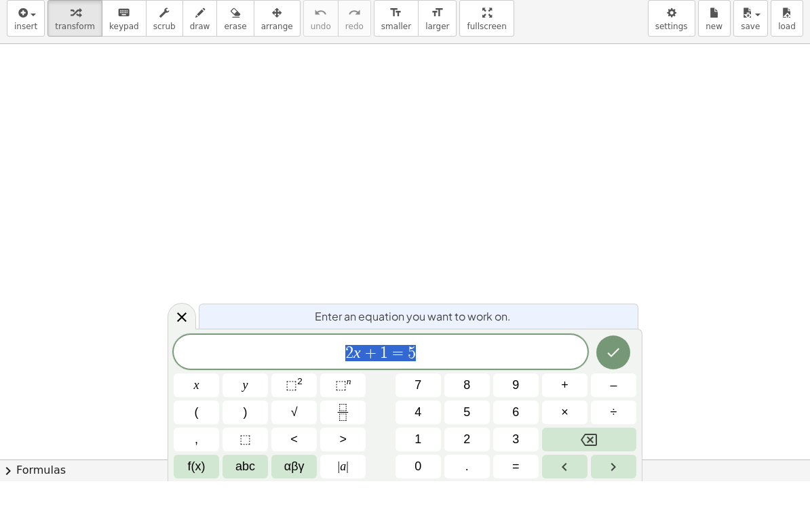
click at [198, 427] on span "x" at bounding box center [196, 436] width 5 height 18
click at [292, 429] on span "⬚" at bounding box center [292, 436] width 12 height 14
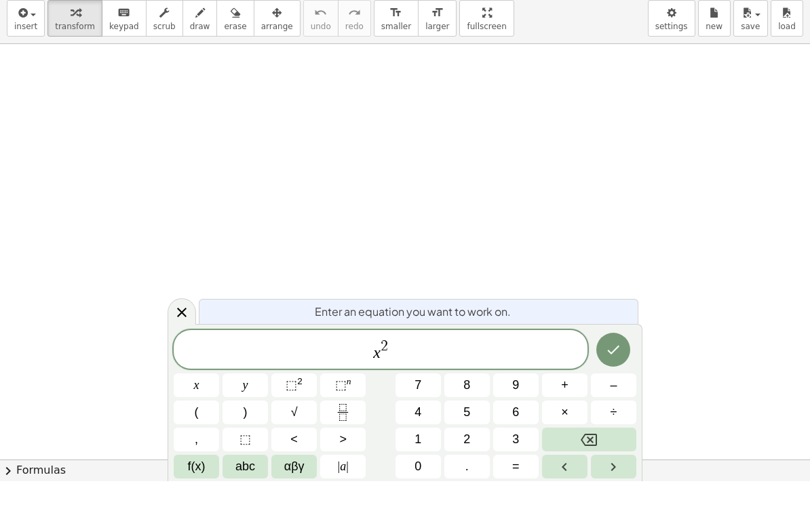
click at [567, 427] on span "+" at bounding box center [564, 436] width 7 height 18
click at [474, 479] on button "2" at bounding box center [466, 491] width 45 height 24
click at [206, 425] on button "x" at bounding box center [196, 437] width 45 height 24
click at [570, 425] on button "+" at bounding box center [564, 437] width 45 height 24
click at [472, 452] on button "5" at bounding box center [466, 464] width 45 height 24
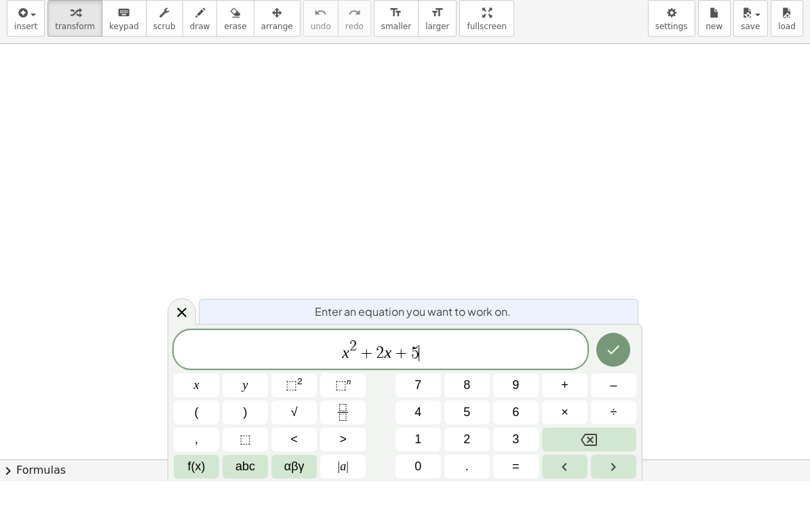
click at [521, 506] on button "=" at bounding box center [515, 518] width 45 height 24
click at [432, 506] on button "0" at bounding box center [417, 518] width 45 height 24
click at [614, 393] on icon "Done" at bounding box center [613, 401] width 16 height 16
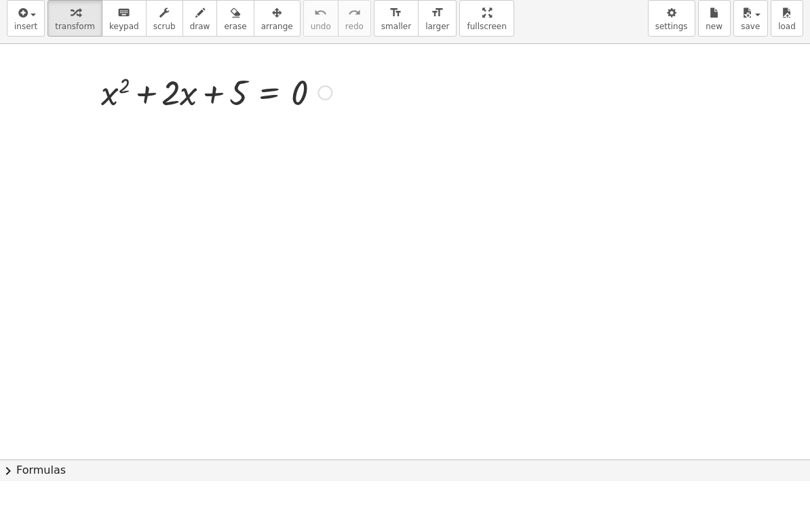
scroll to position [0, 0]
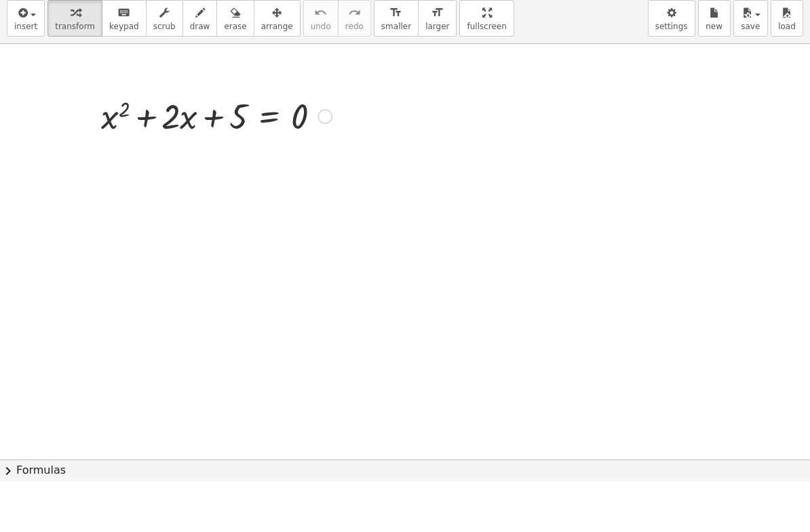
click at [387, 95] on div at bounding box center [405, 510] width 810 height 831
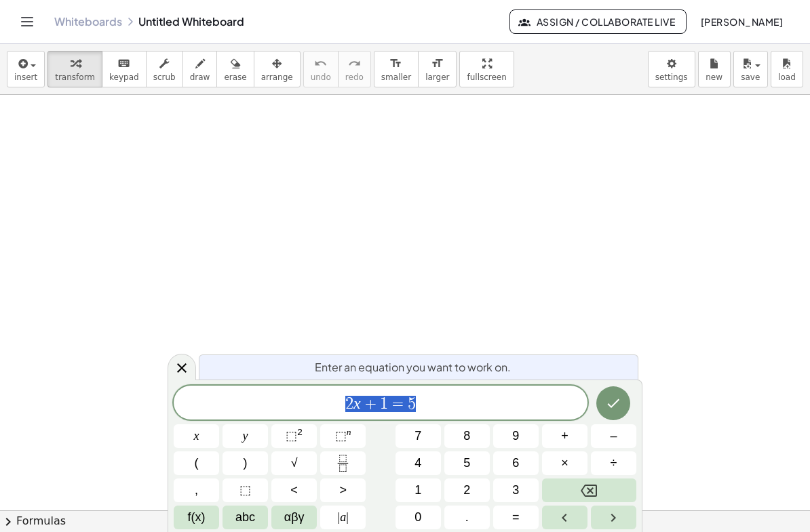
click at [208, 435] on button "x" at bounding box center [196, 437] width 45 height 24
click at [295, 438] on span "⬚" at bounding box center [292, 436] width 12 height 14
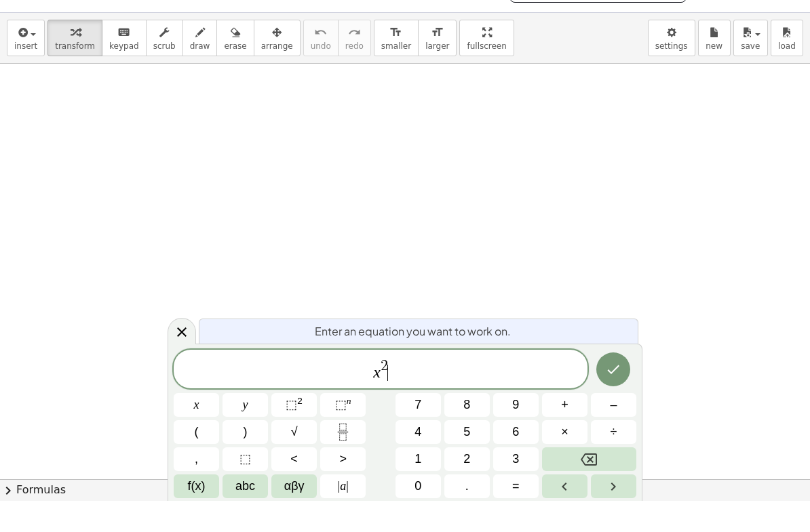
scroll to position [33, 0]
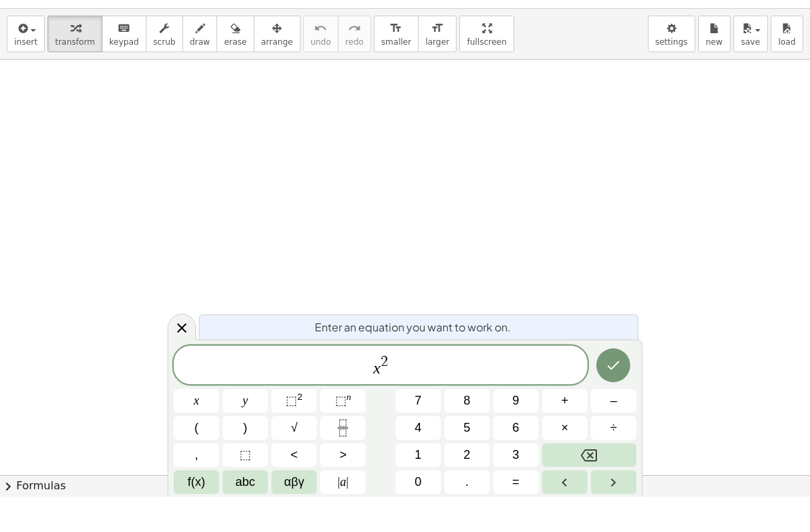
click at [566, 427] on span "+" at bounding box center [564, 436] width 7 height 18
click at [464, 482] on span "2" at bounding box center [466, 491] width 7 height 18
click at [205, 425] on button "x" at bounding box center [196, 437] width 45 height 24
click at [568, 427] on span "+" at bounding box center [564, 436] width 7 height 18
click at [423, 479] on button "1" at bounding box center [417, 491] width 45 height 24
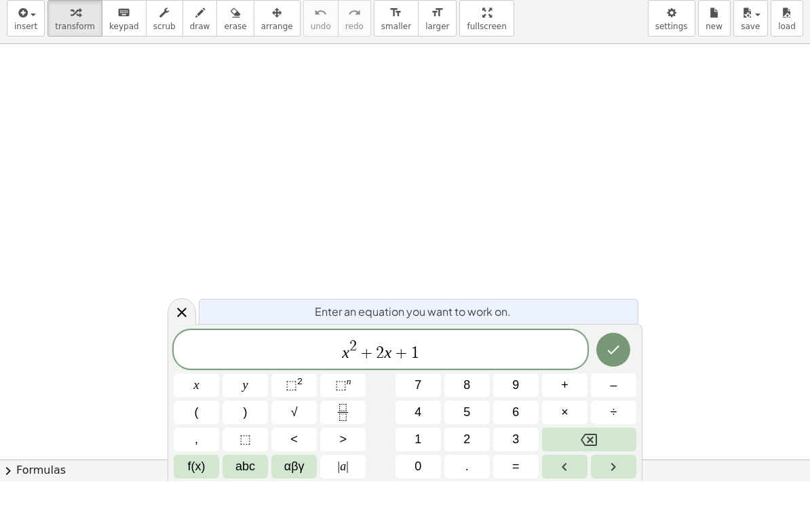
click at [522, 506] on button "=" at bounding box center [515, 518] width 45 height 24
click at [430, 506] on button "0" at bounding box center [417, 518] width 45 height 24
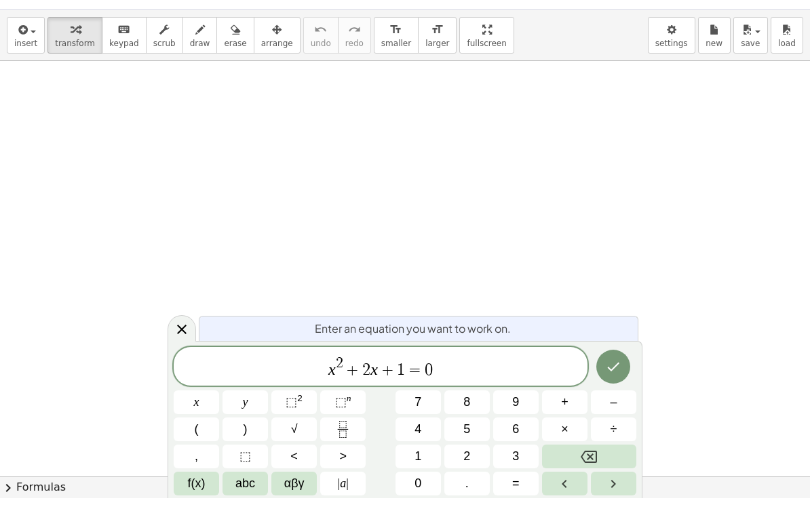
scroll to position [0, 0]
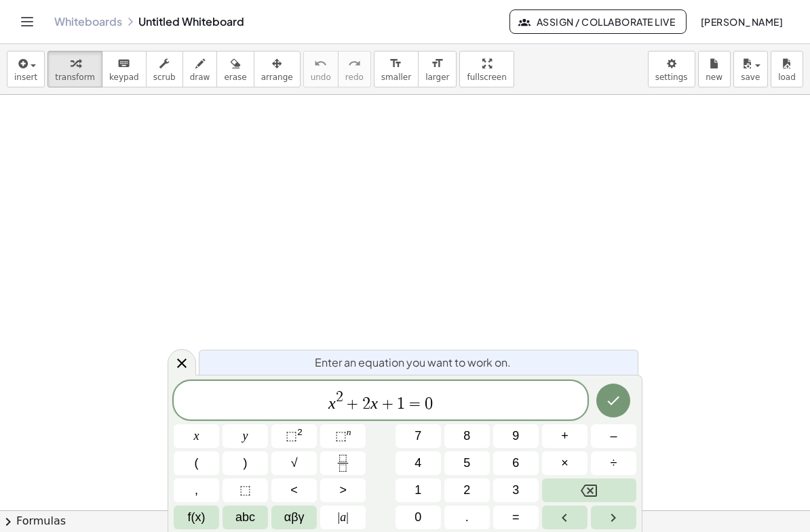
click at [614, 397] on icon "Done" at bounding box center [613, 401] width 16 height 16
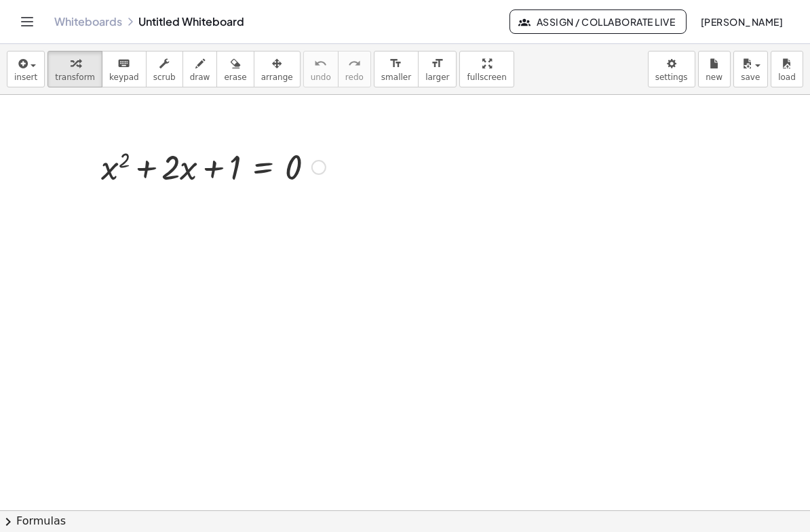
click at [29, 73] on span "insert" at bounding box center [25, 77] width 23 height 9
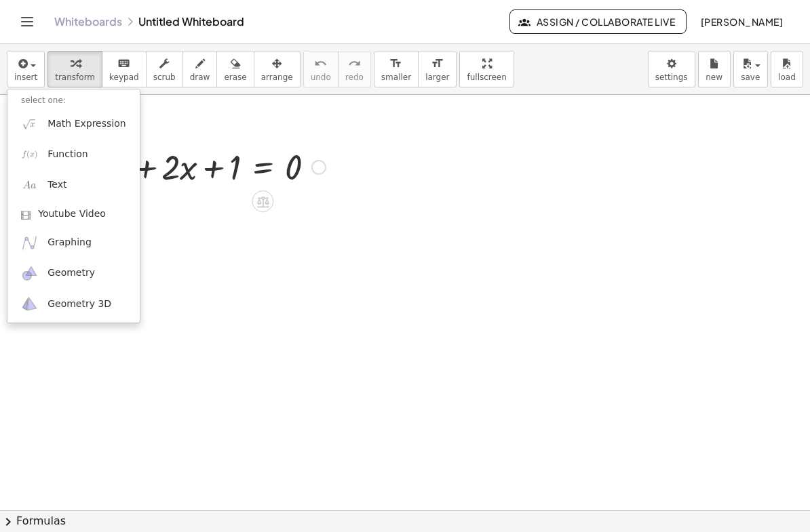
click at [89, 245] on link "Graphing" at bounding box center [73, 243] width 132 height 31
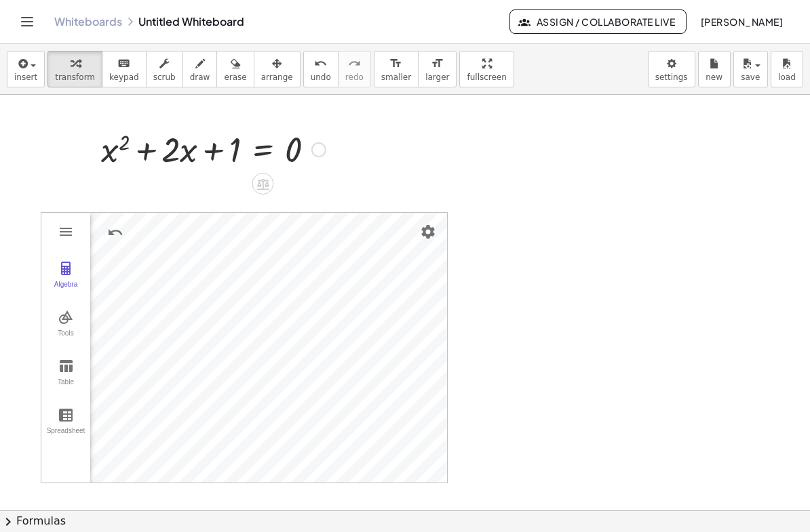
scroll to position [117, 0]
